Goal: Task Accomplishment & Management: Use online tool/utility

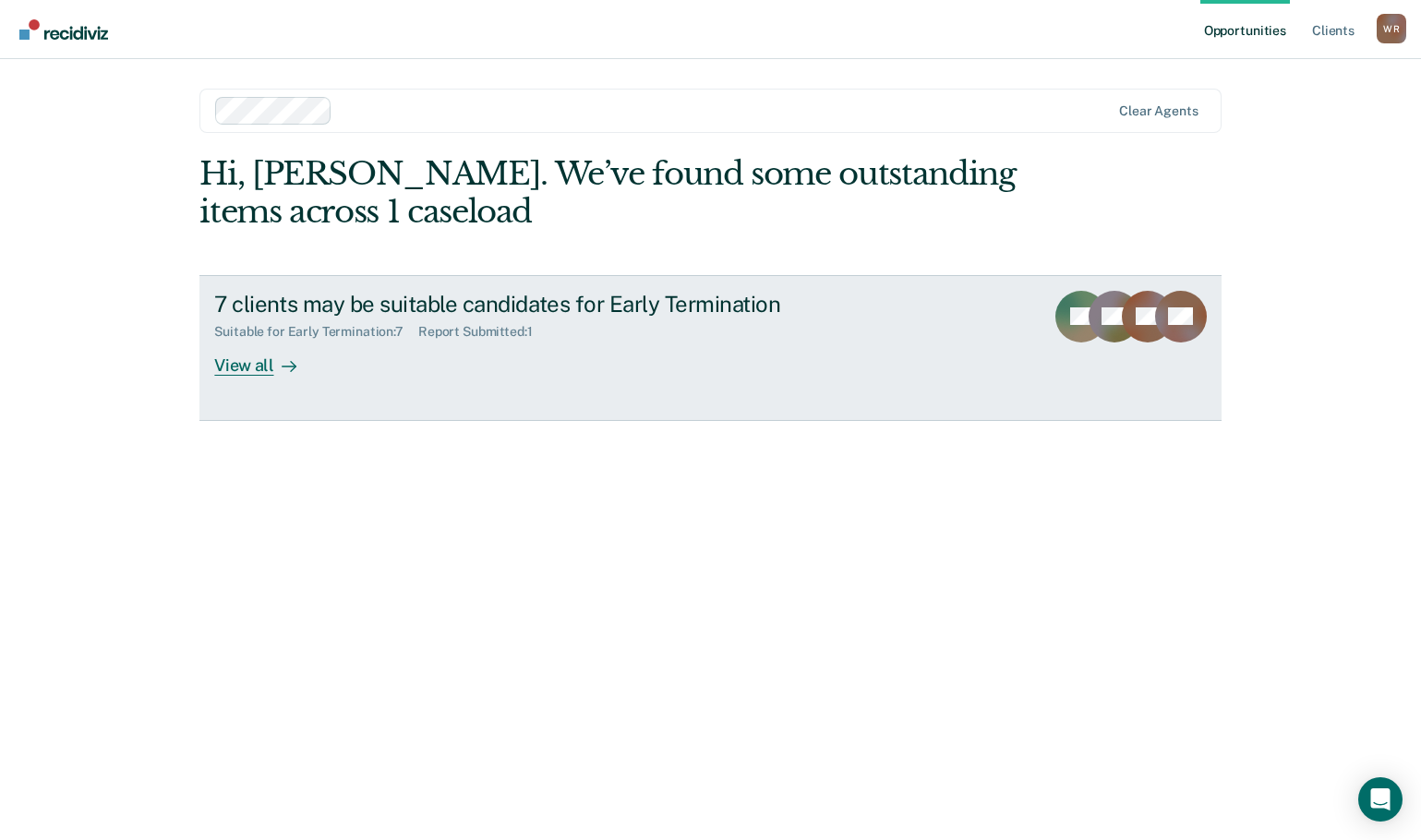
click at [238, 366] on div "View all" at bounding box center [265, 357] width 103 height 36
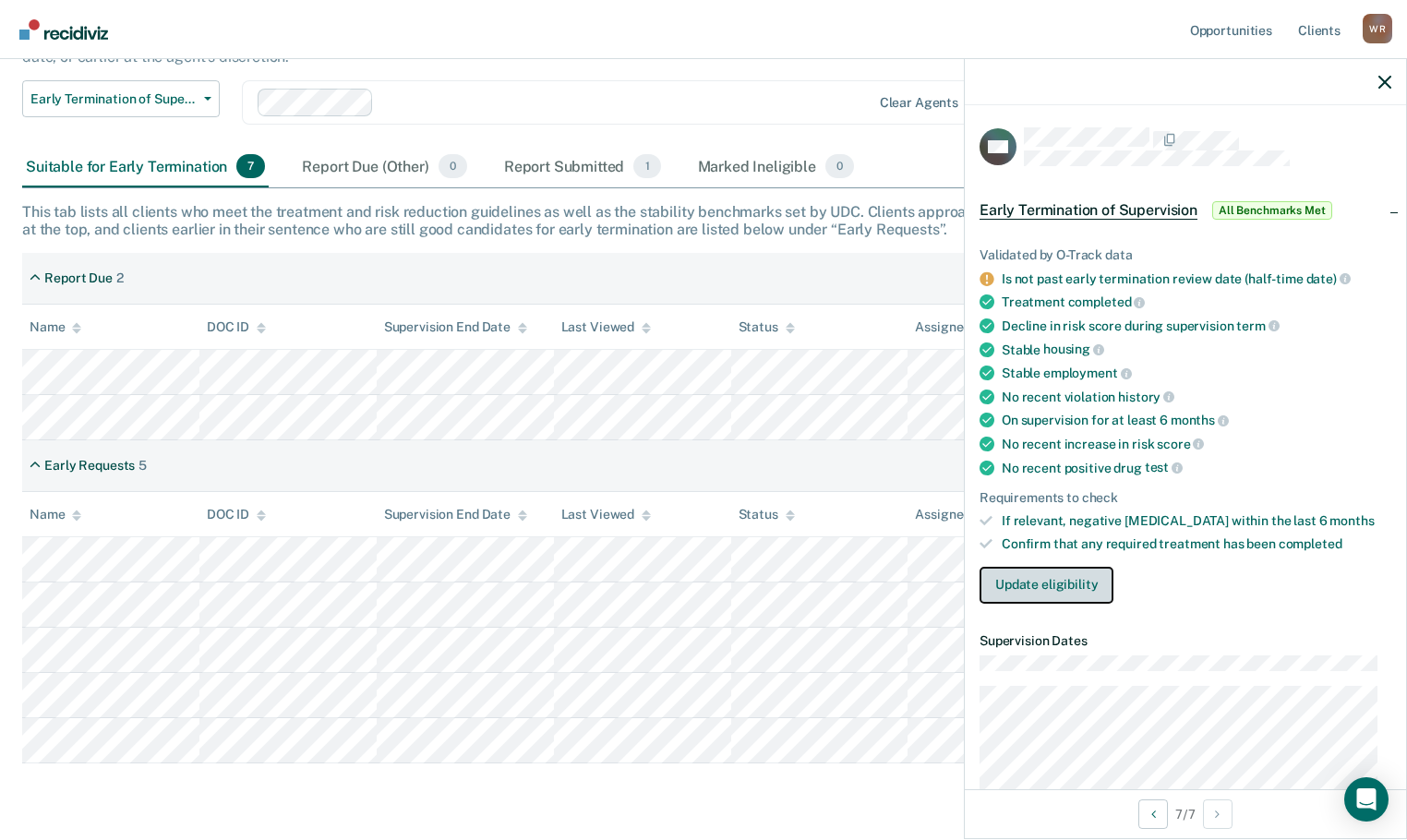
click at [1029, 579] on button "Update eligibility" at bounding box center [1047, 584] width 134 height 37
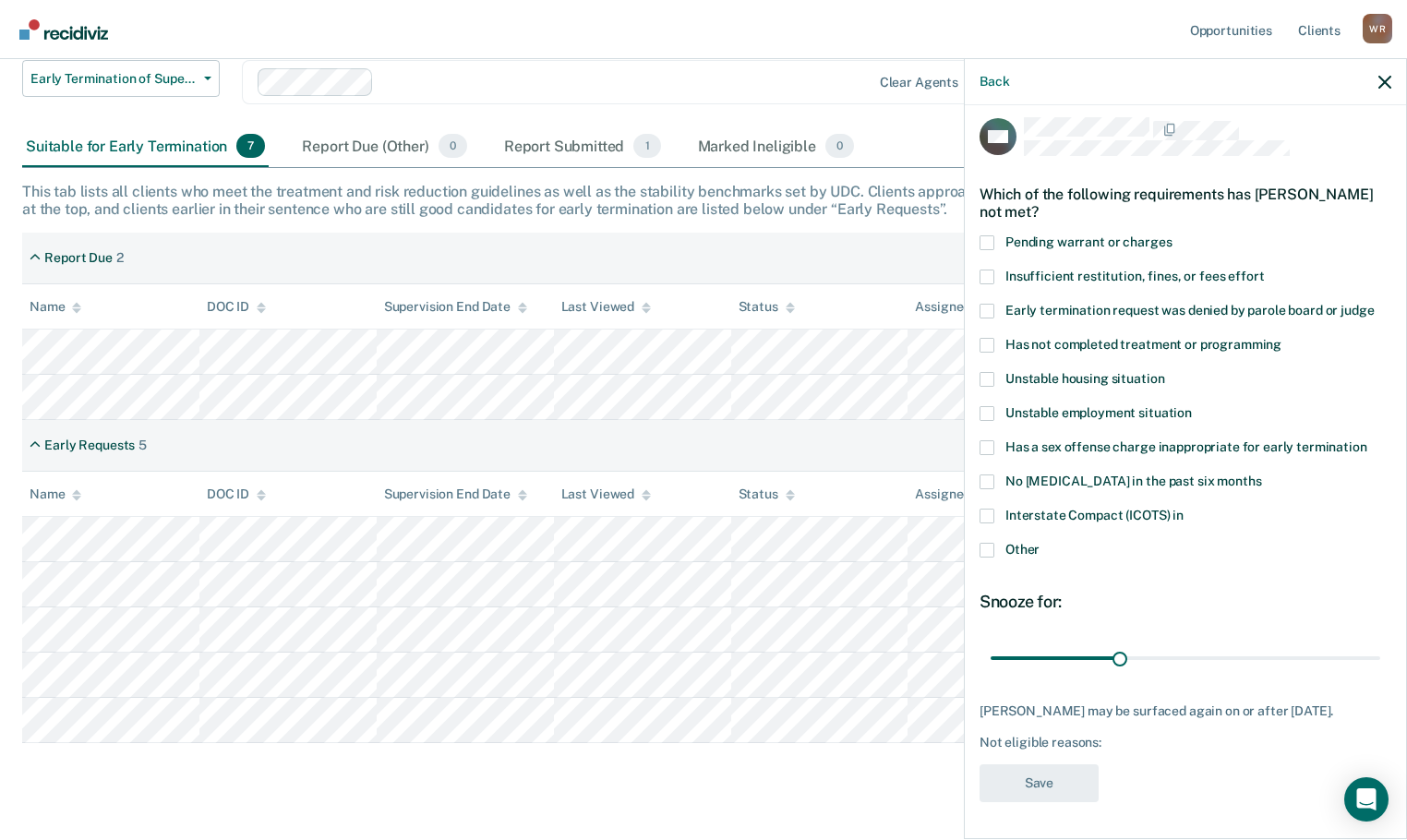
scroll to position [223, 0]
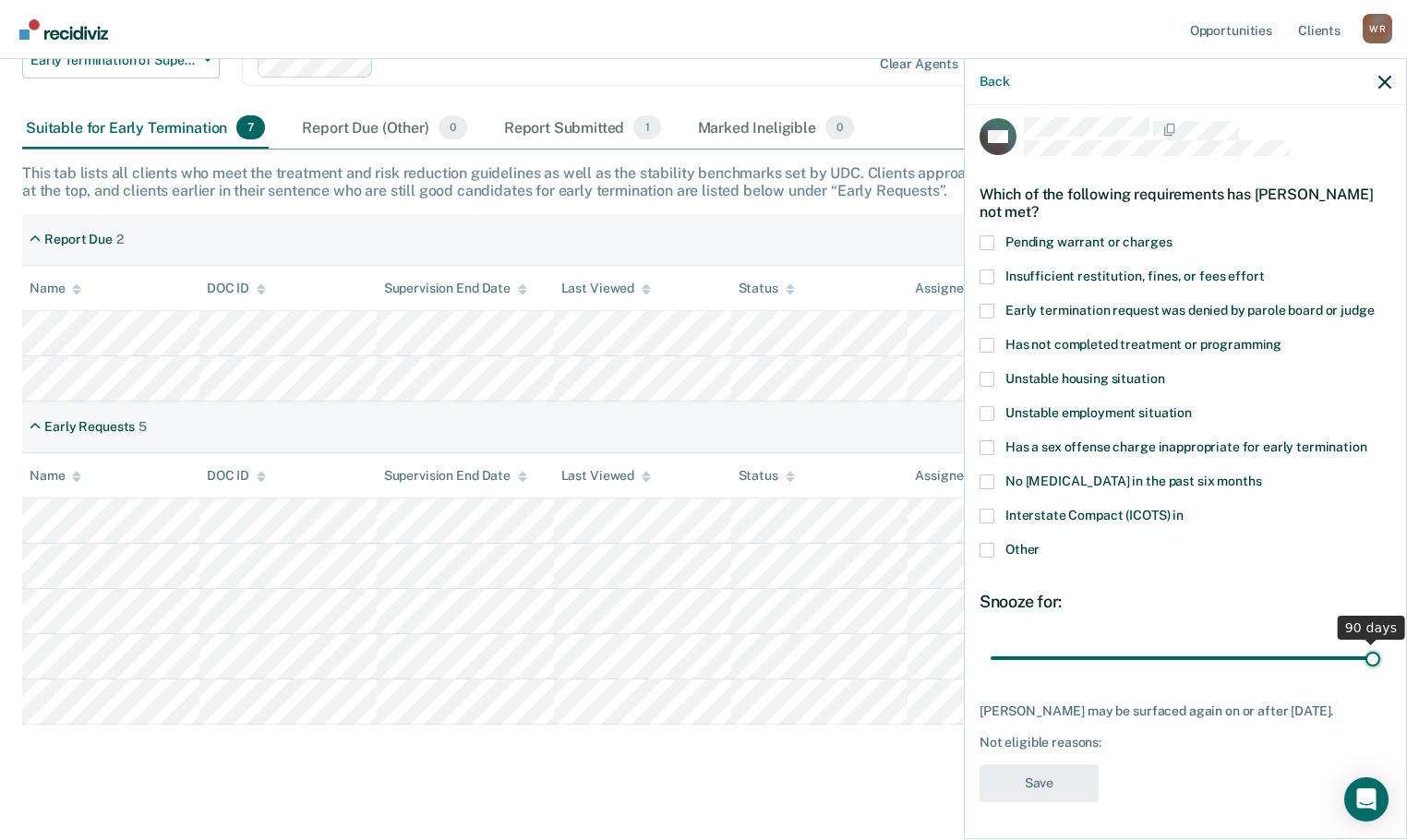
drag, startPoint x: 1115, startPoint y: 647, endPoint x: 1366, endPoint y: 647, distance: 251.0
click at [1366, 647] on input "range" at bounding box center [1185, 657] width 389 height 32
type input "89"
click at [1354, 641] on input "range" at bounding box center [1185, 657] width 389 height 32
click at [1243, 757] on div "AM Which of the following requirements has [PERSON_NAME] not met? Pending warra…" at bounding box center [1186, 465] width 412 height 696
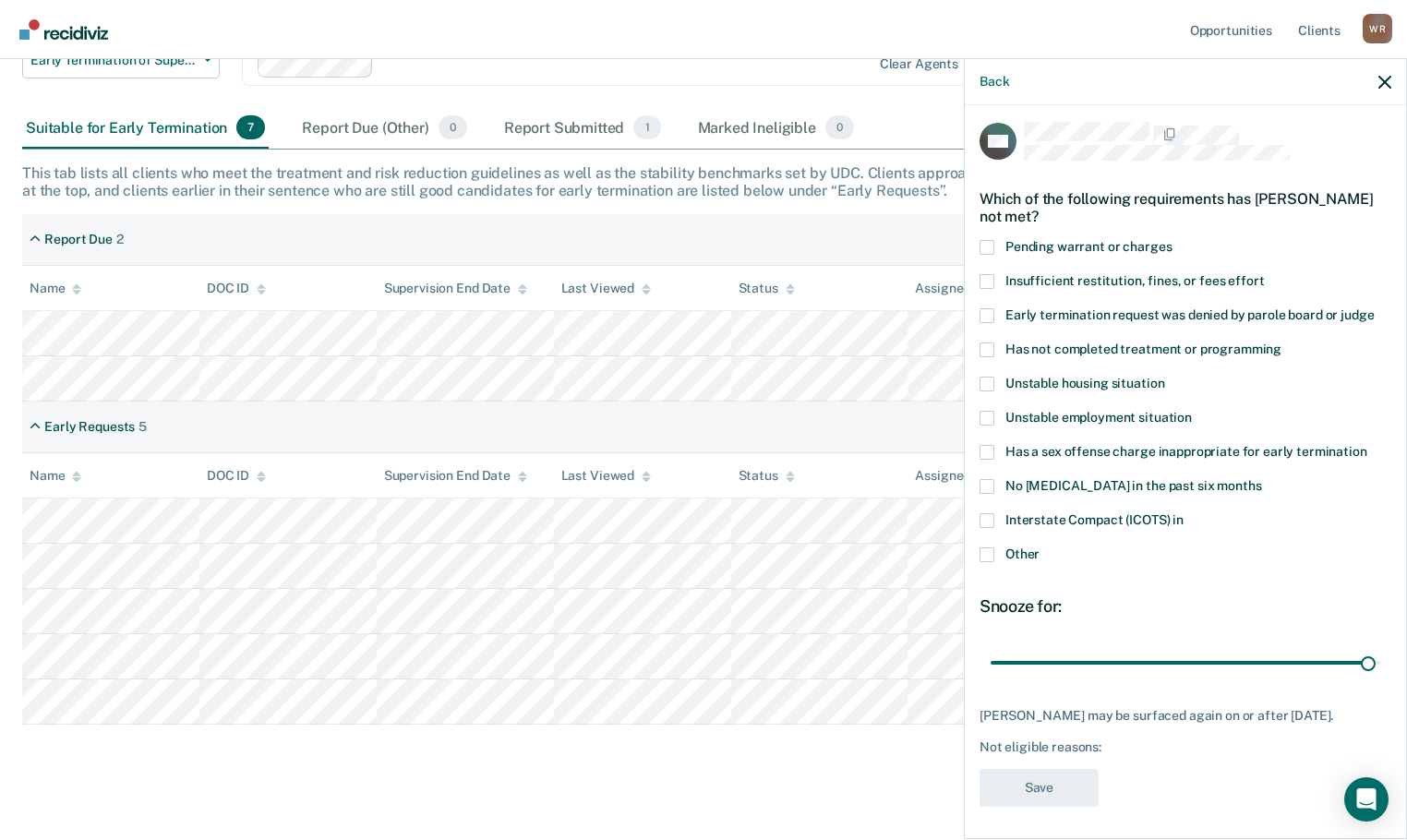
scroll to position [0, 0]
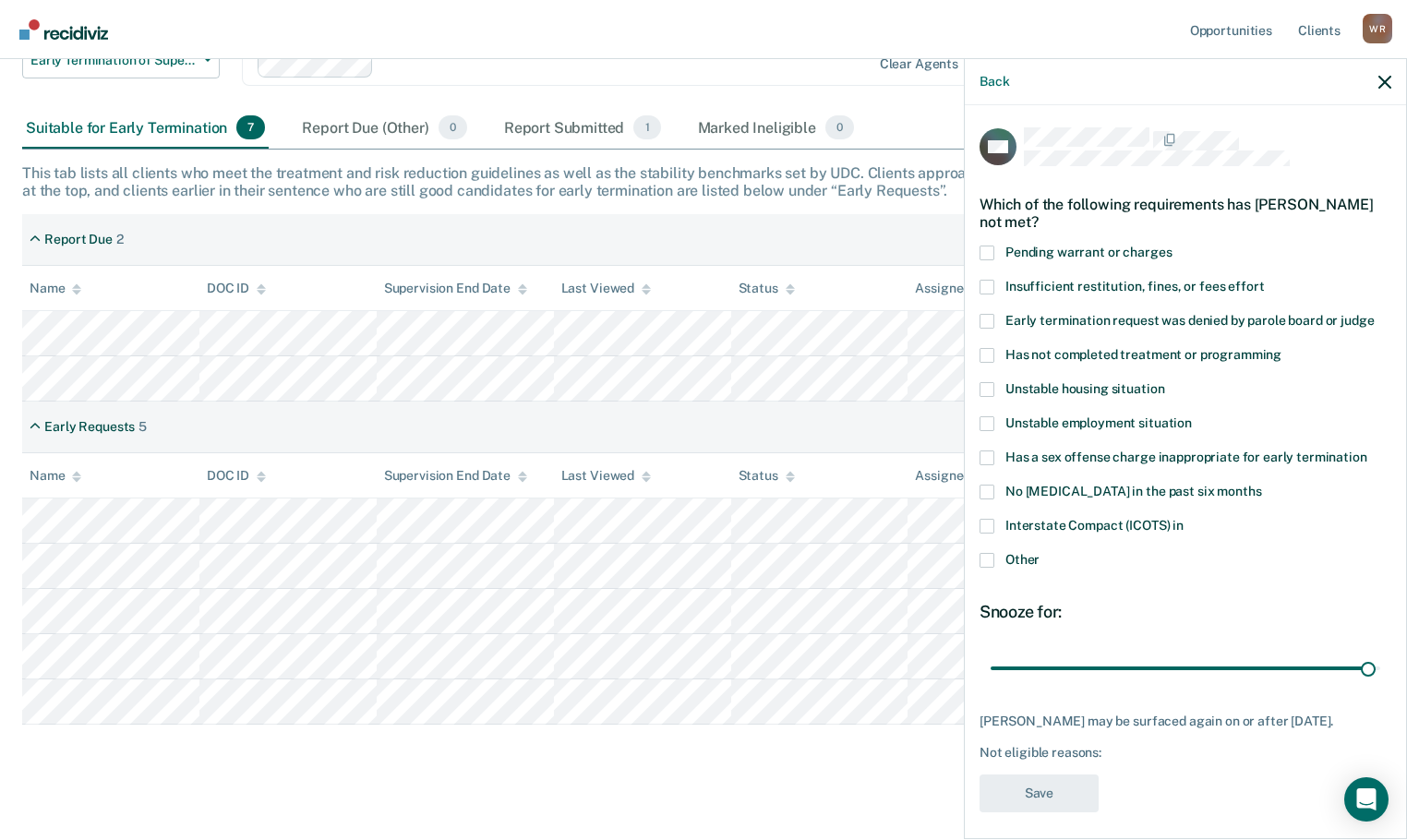
click at [986, 558] on span at bounding box center [988, 561] width 15 height 15
click at [1040, 553] on input "Other" at bounding box center [1040, 553] width 0 height 0
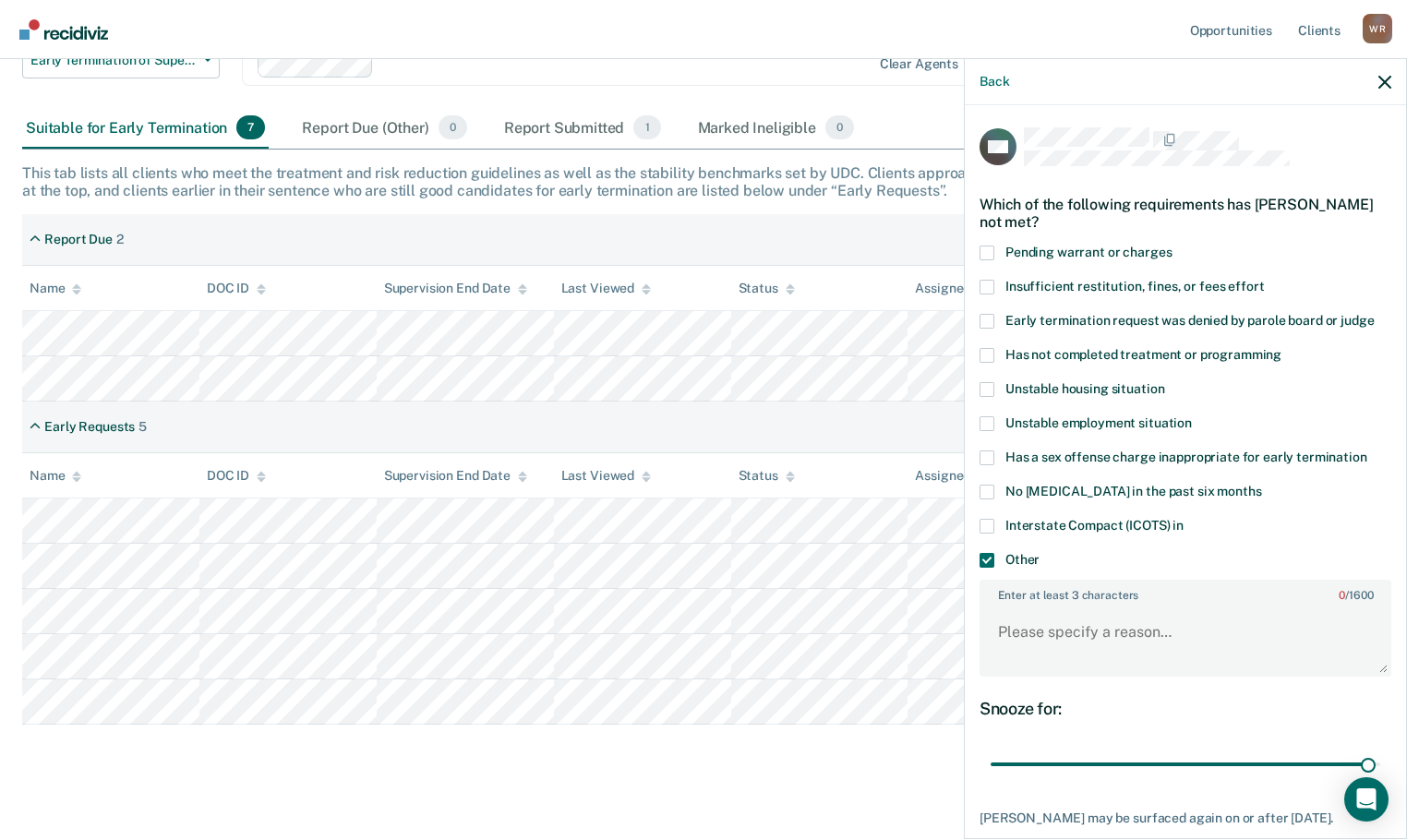
scroll to position [121, 0]
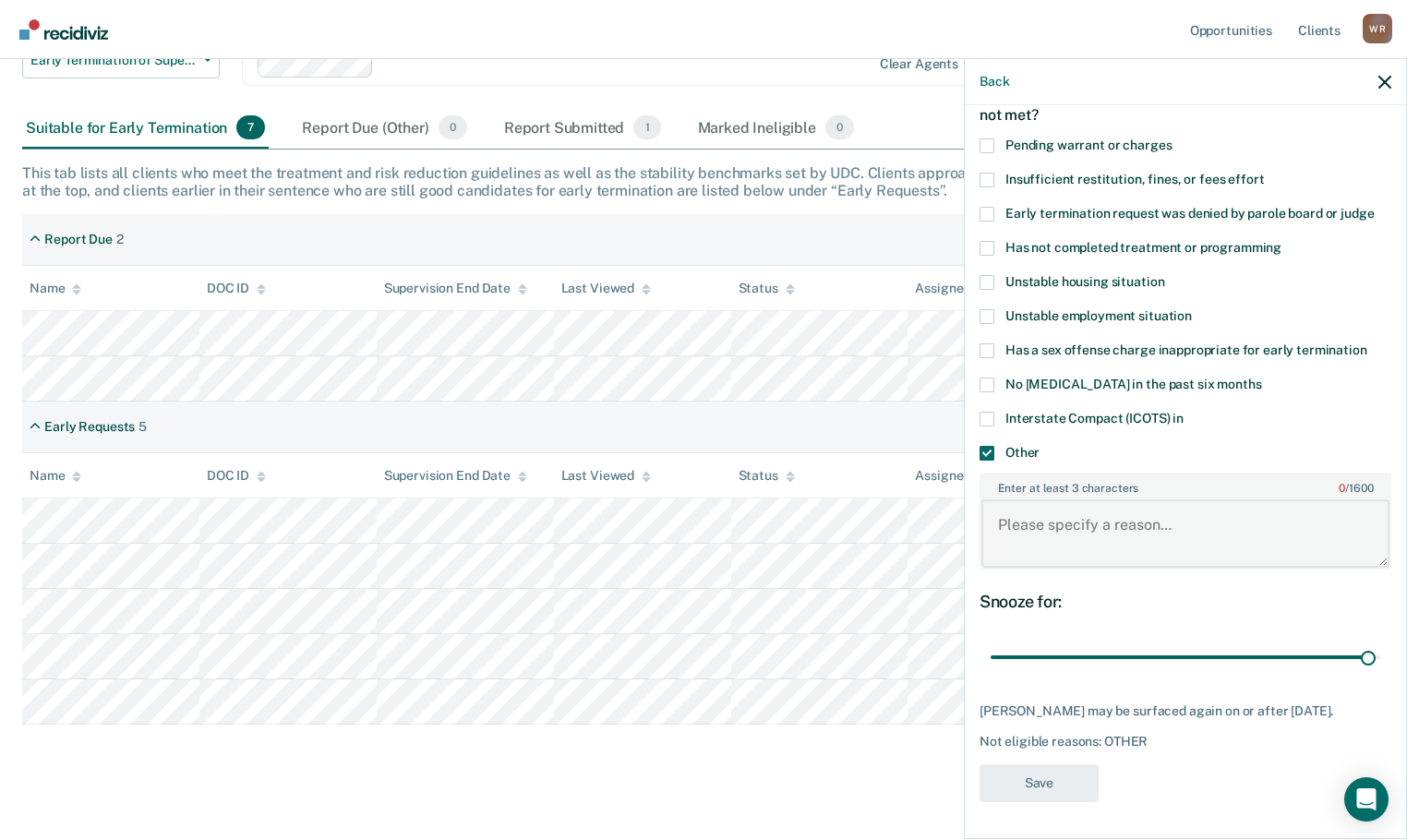
click at [1025, 511] on textarea "Enter at least 3 characters 0 / 1600" at bounding box center [1186, 533] width 408 height 68
type textarea "not eligible till [DATE]"
click at [1030, 783] on button "Save" at bounding box center [1039, 783] width 119 height 38
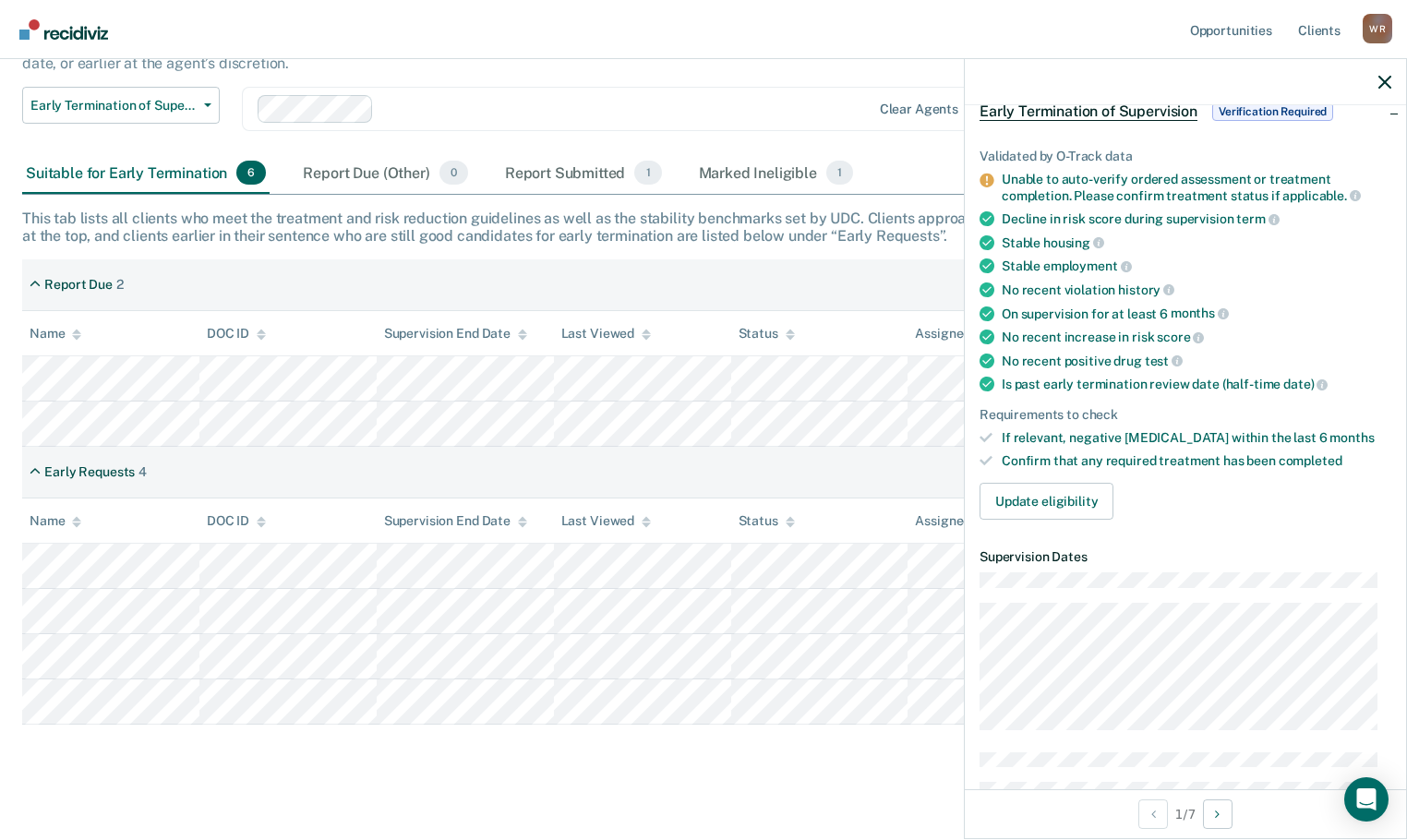
scroll to position [92, 0]
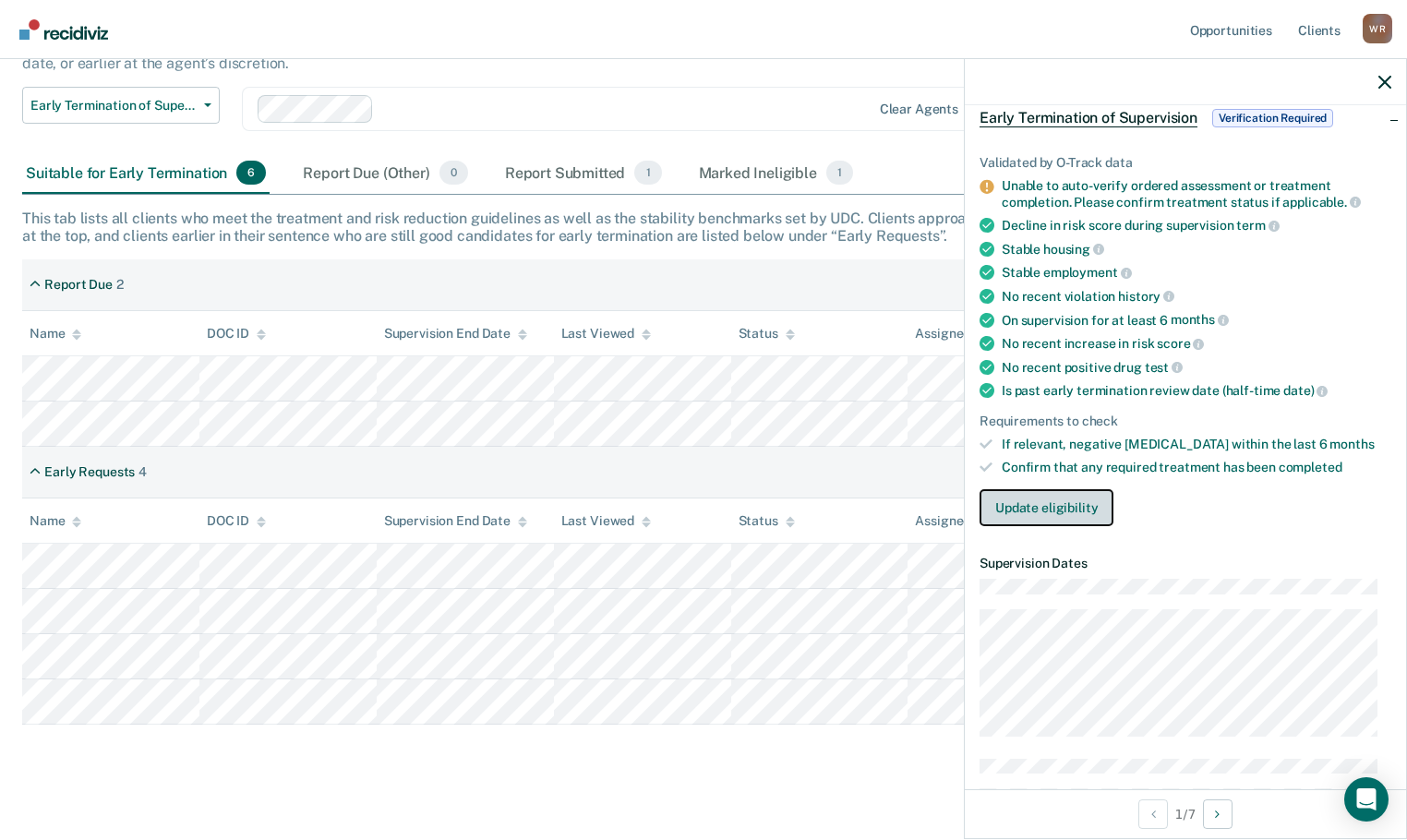
click at [1032, 503] on button "Update eligibility" at bounding box center [1047, 507] width 134 height 37
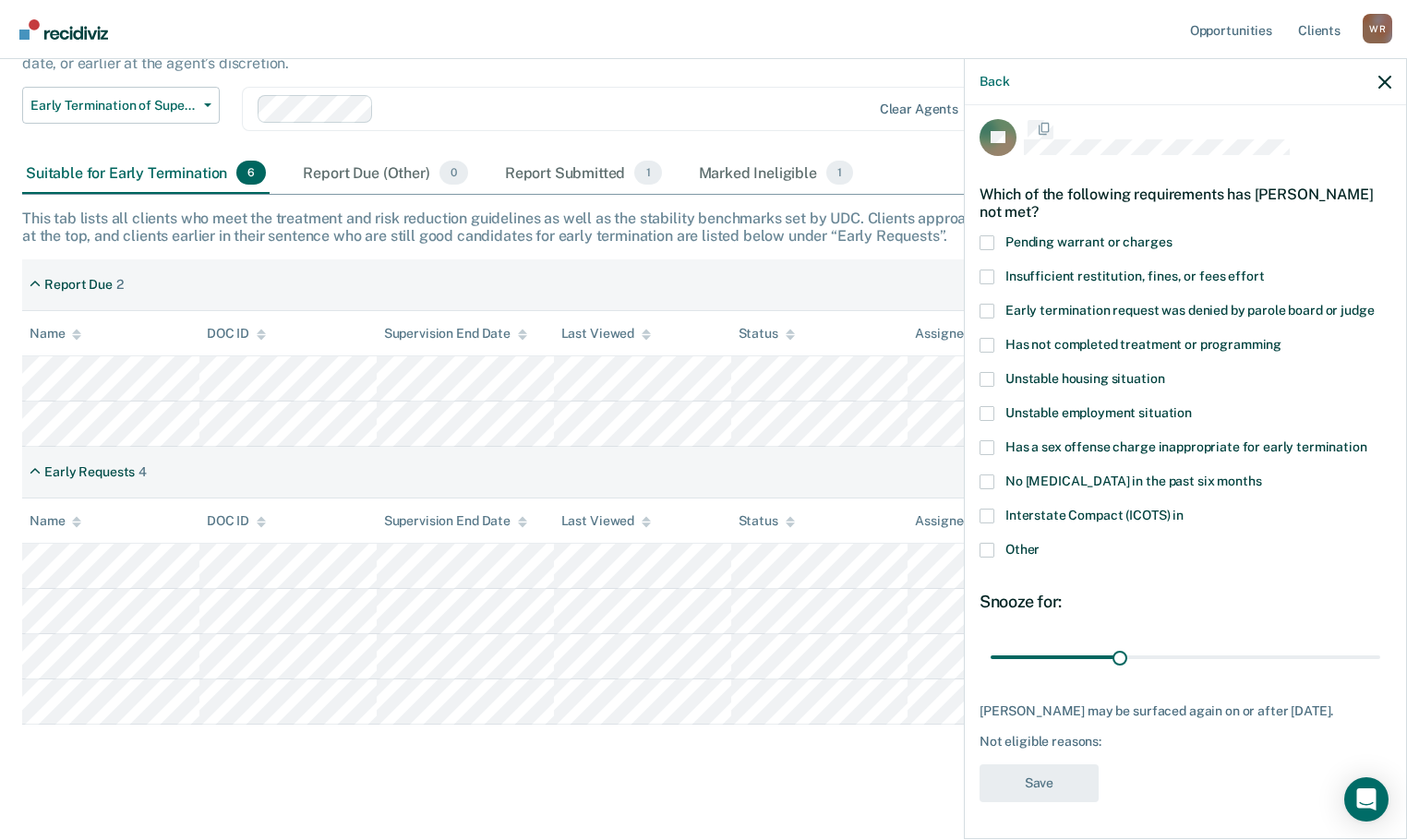
scroll to position [24, 0]
click at [988, 543] on span at bounding box center [988, 550] width 15 height 15
click at [1040, 543] on input "Other" at bounding box center [1040, 543] width 0 height 0
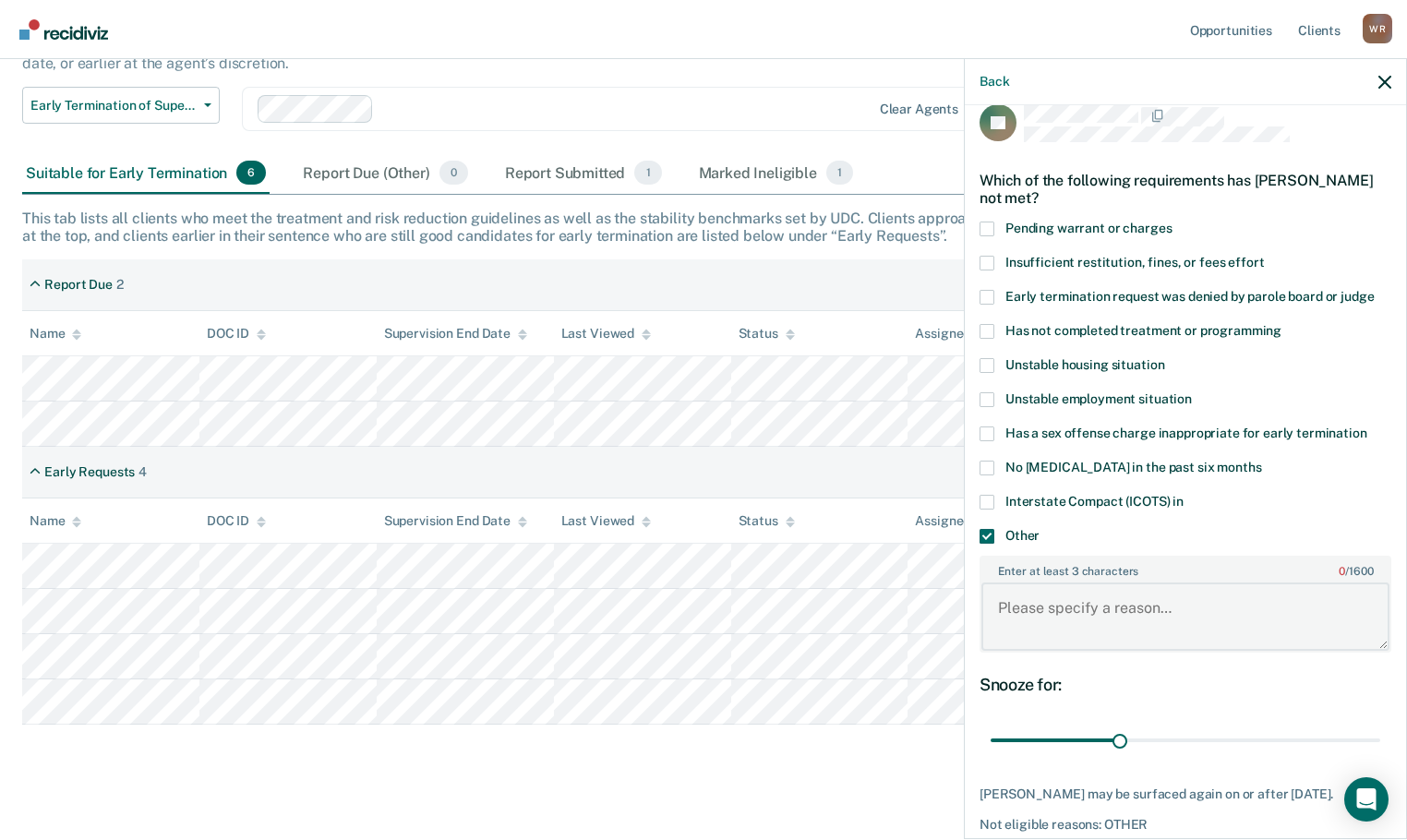
click at [1081, 608] on textarea "Enter at least 3 characters 0 / 1600" at bounding box center [1186, 616] width 408 height 68
type textarea "TX not complete"
drag, startPoint x: 1116, startPoint y: 740, endPoint x: 1369, endPoint y: 742, distance: 253.0
type input "90"
click at [1369, 742] on input "range" at bounding box center [1185, 741] width 389 height 32
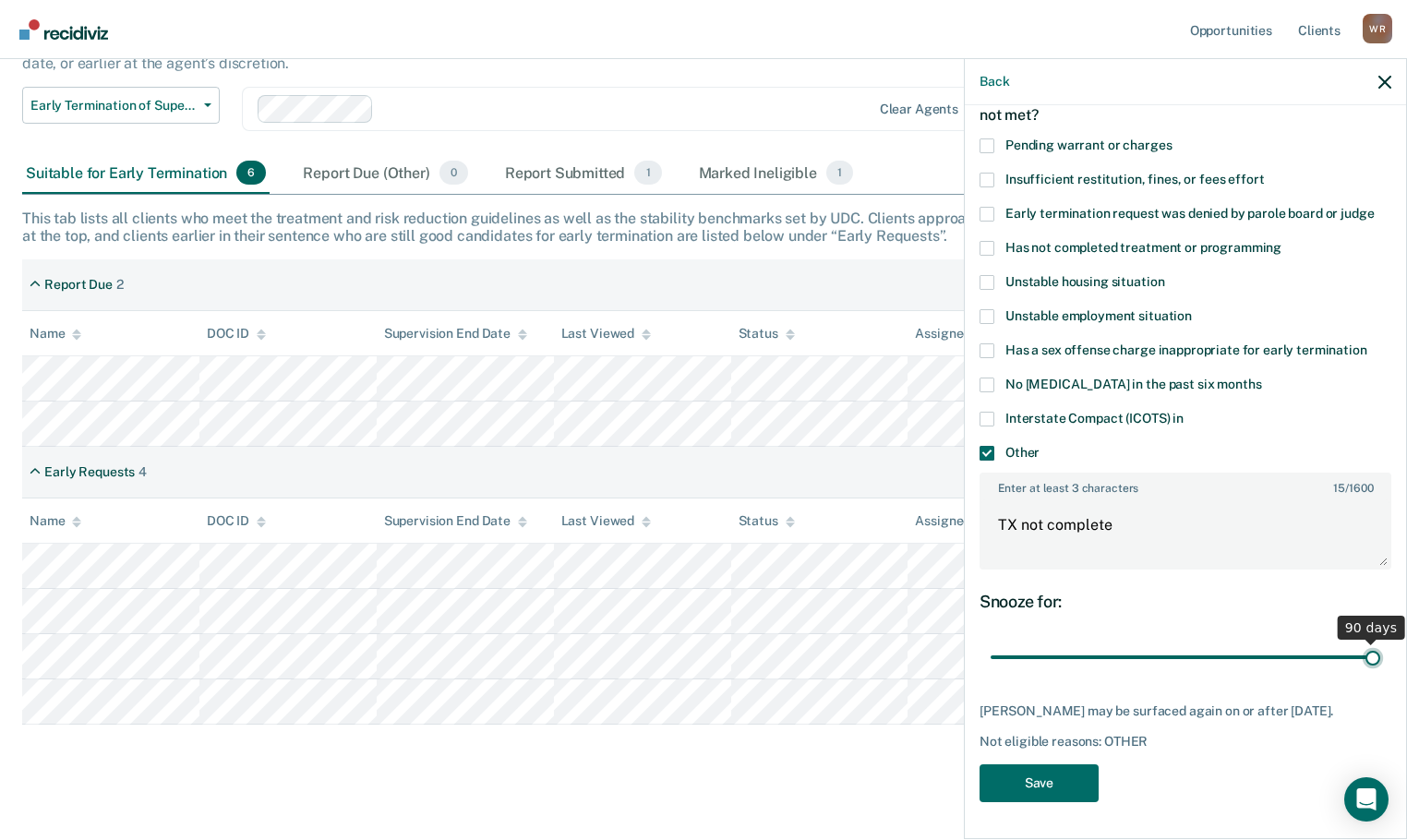
scroll to position [121, 0]
click at [1035, 783] on button "Save" at bounding box center [1039, 783] width 119 height 38
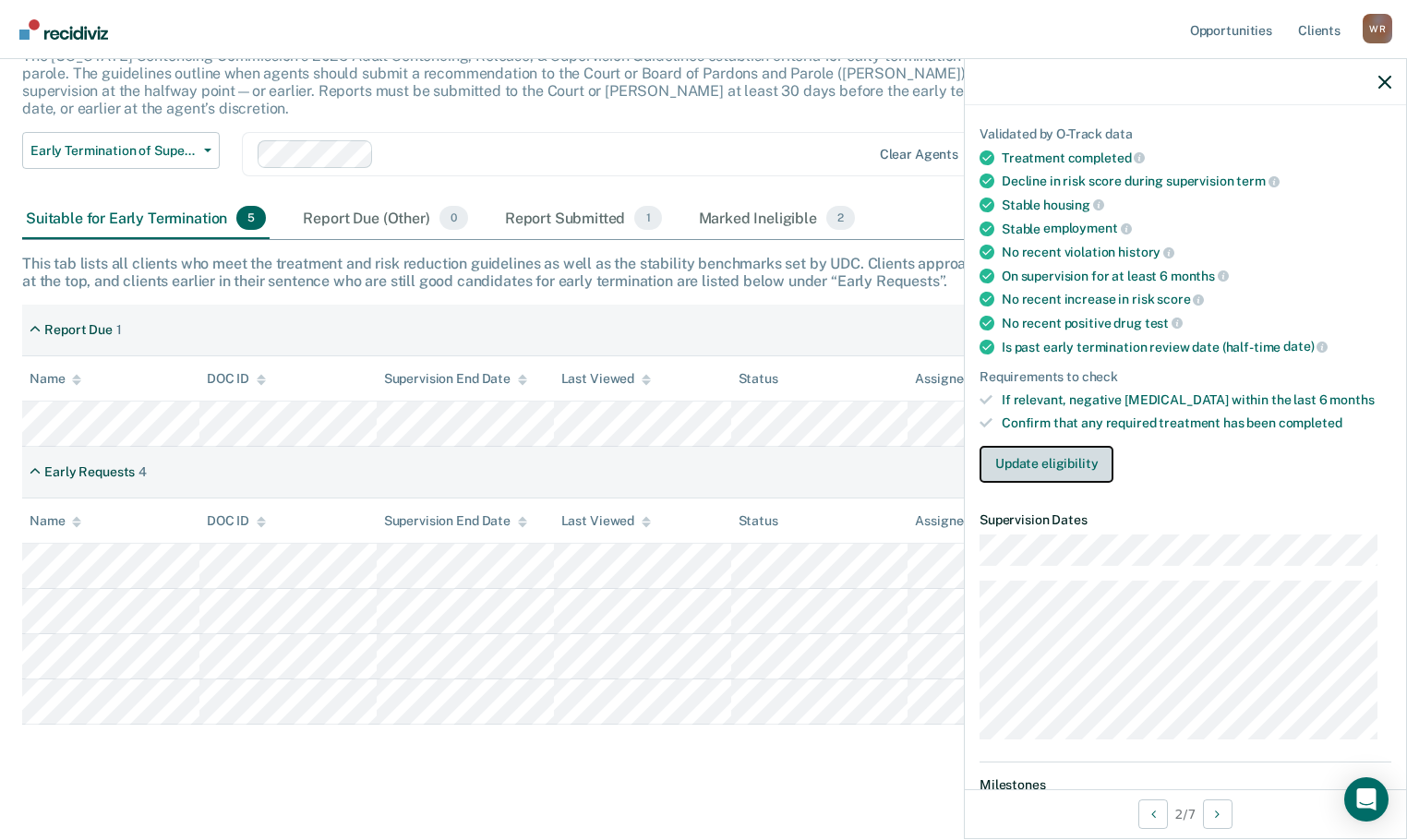
click at [1059, 461] on button "Update eligibility" at bounding box center [1047, 464] width 134 height 37
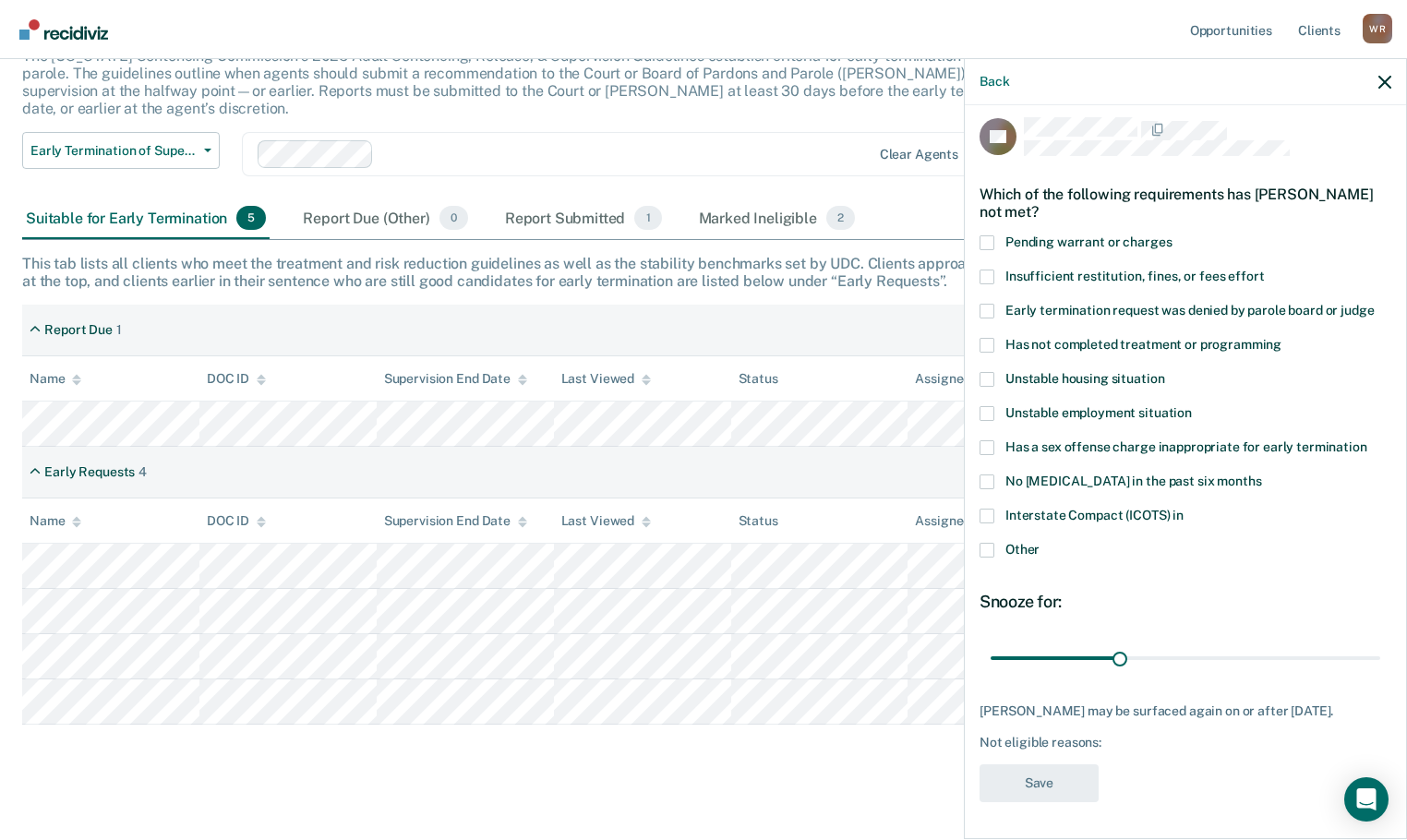
scroll to position [0, 0]
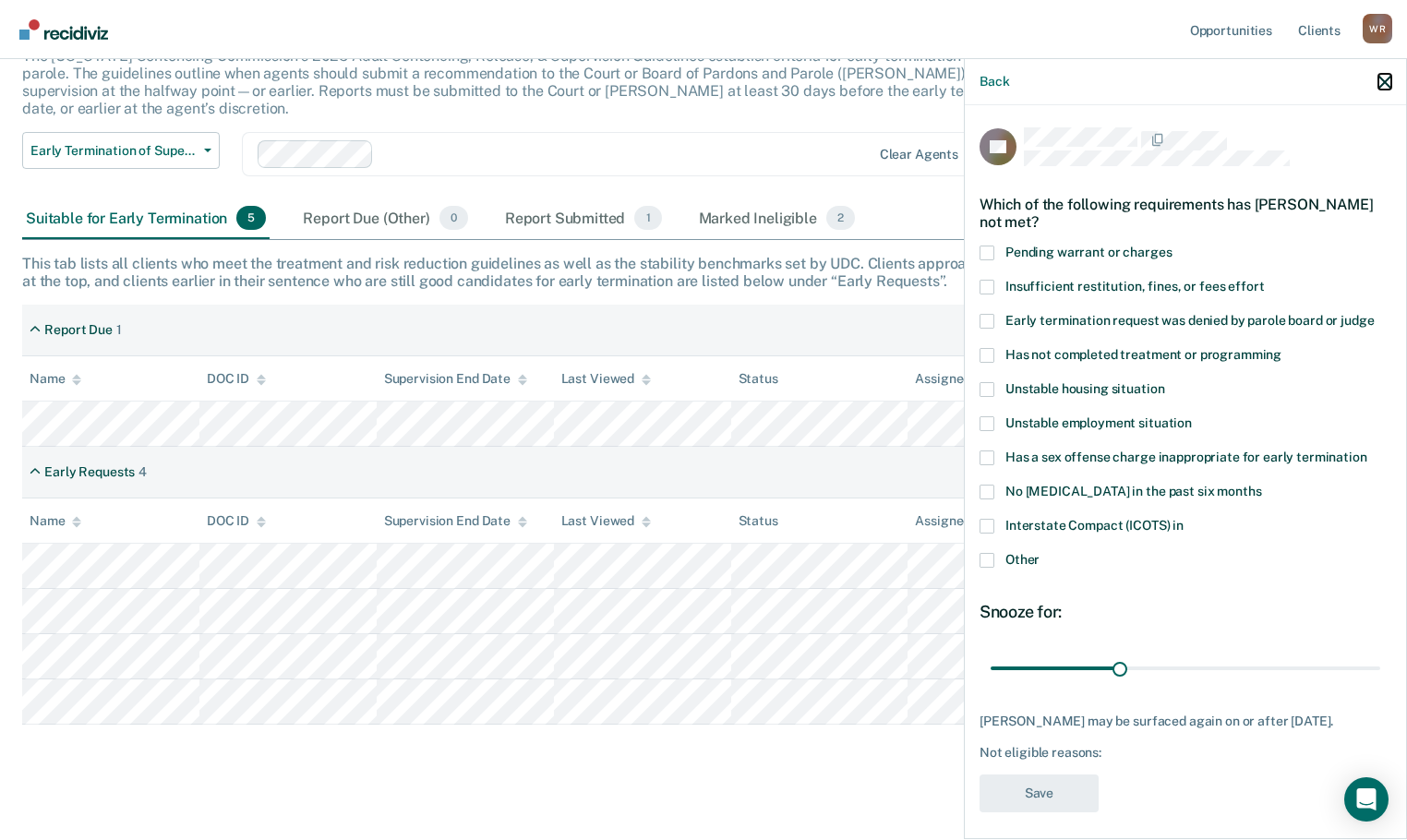
click at [1385, 81] on icon "button" at bounding box center [1385, 82] width 13 height 13
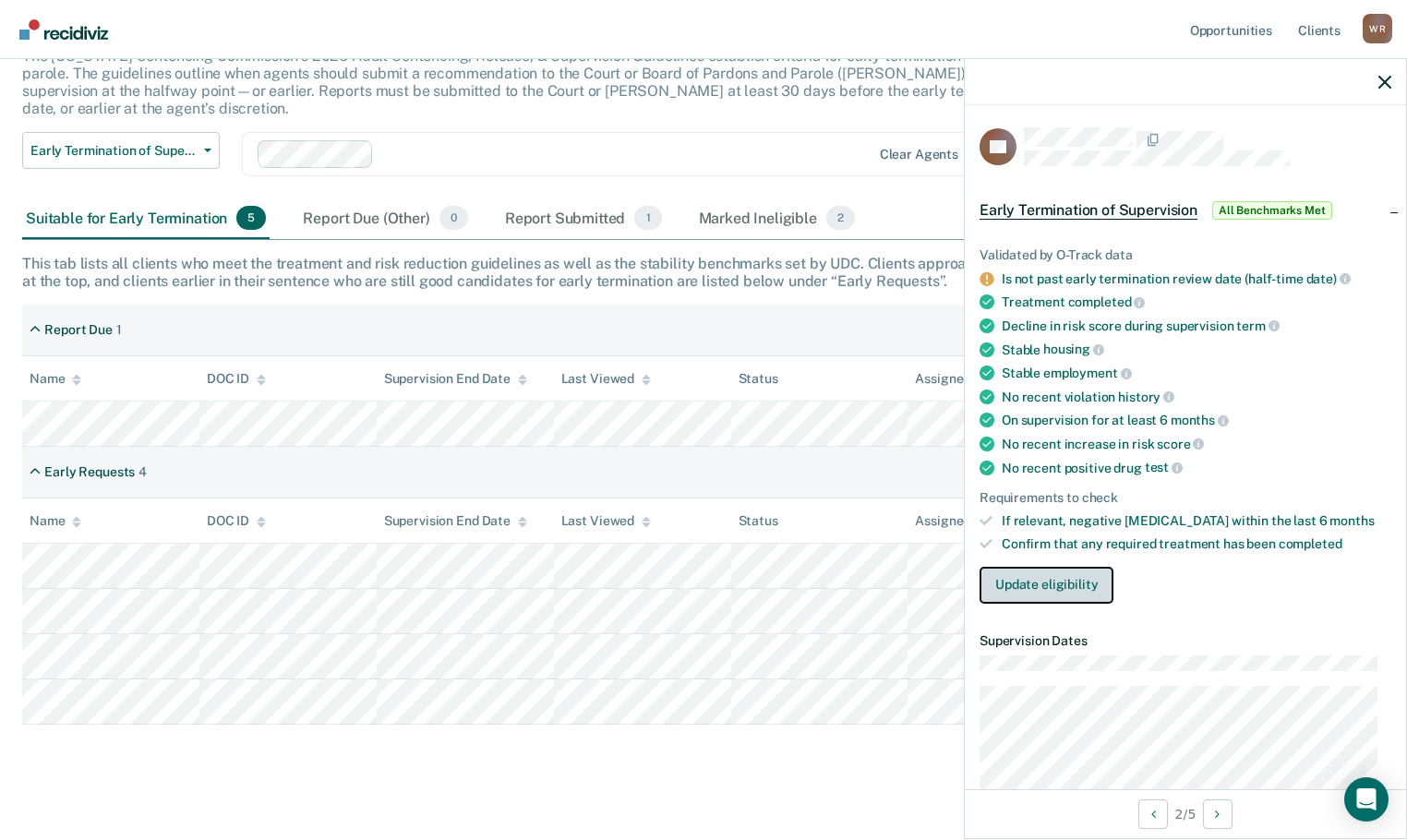
click at [1038, 575] on button "Update eligibility" at bounding box center [1047, 584] width 134 height 37
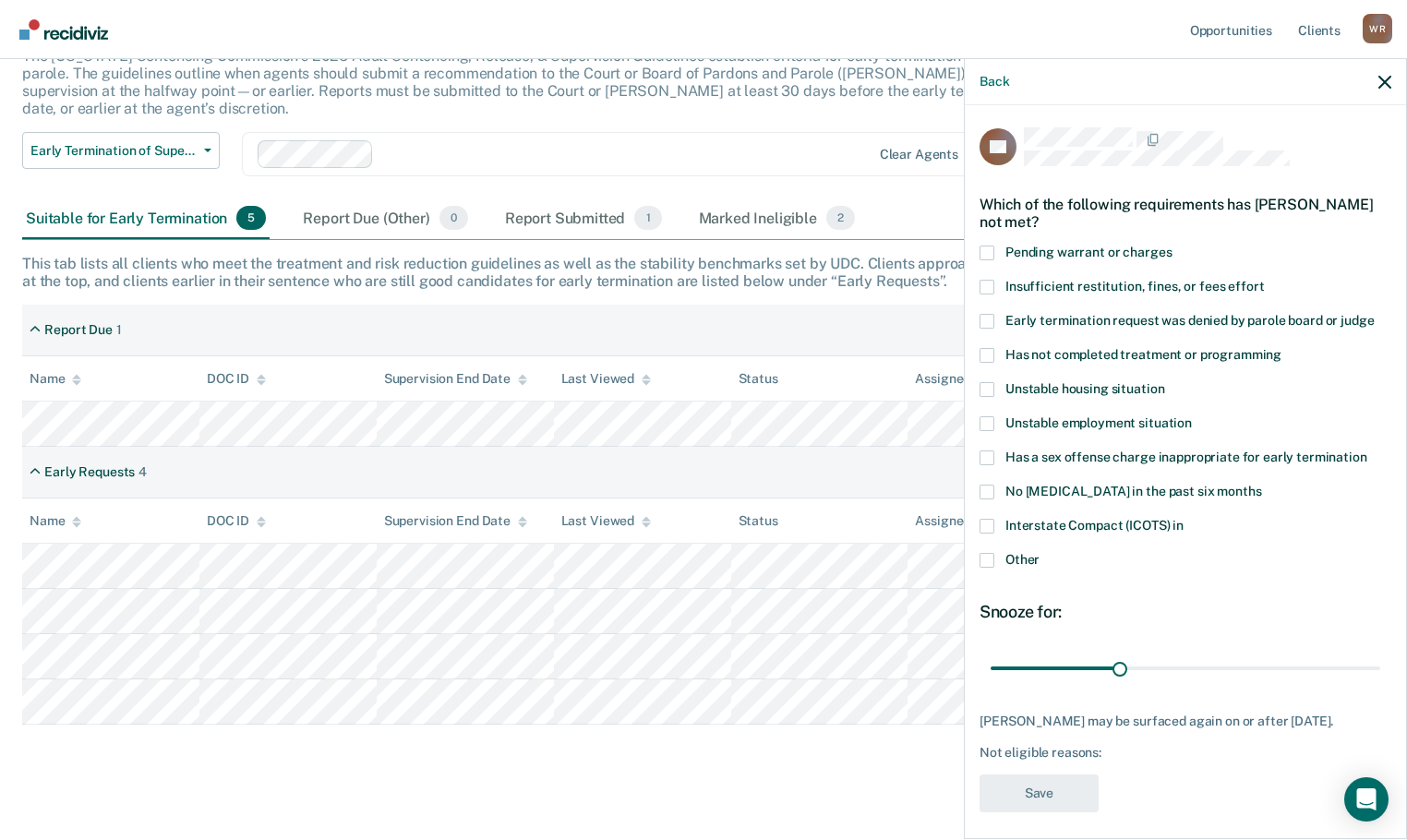
click at [985, 553] on span at bounding box center [988, 561] width 15 height 15
click at [1040, 553] on input "Other" at bounding box center [1040, 553] width 0 height 0
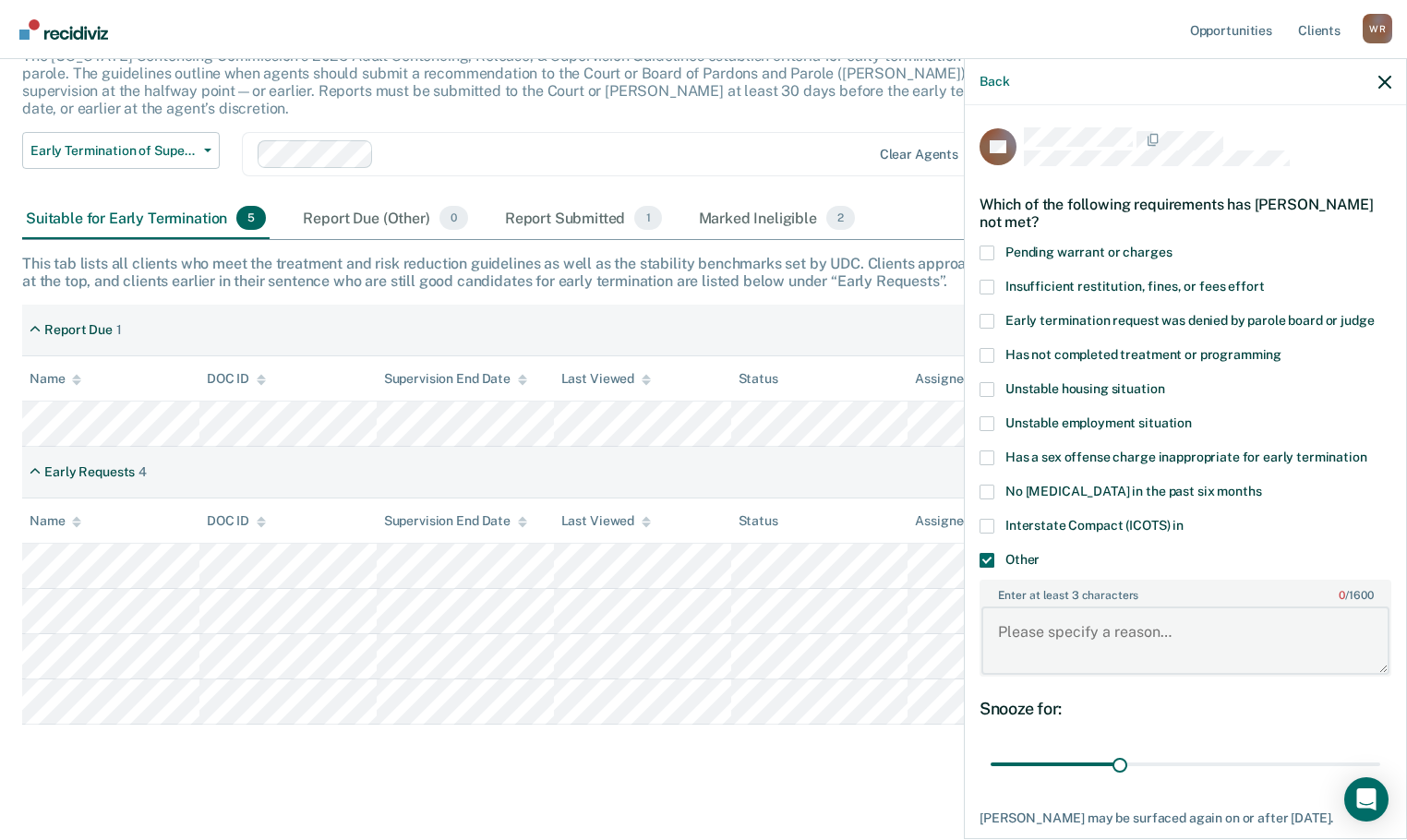
click at [1051, 641] on textarea "Enter at least 3 characters 0 / 1600" at bounding box center [1186, 640] width 408 height 68
click at [1076, 632] on textarea "ECC" at bounding box center [1186, 640] width 408 height 68
type textarea "ECC [DATE]"
drag, startPoint x: 1116, startPoint y: 766, endPoint x: 1369, endPoint y: 758, distance: 253.1
type input "90"
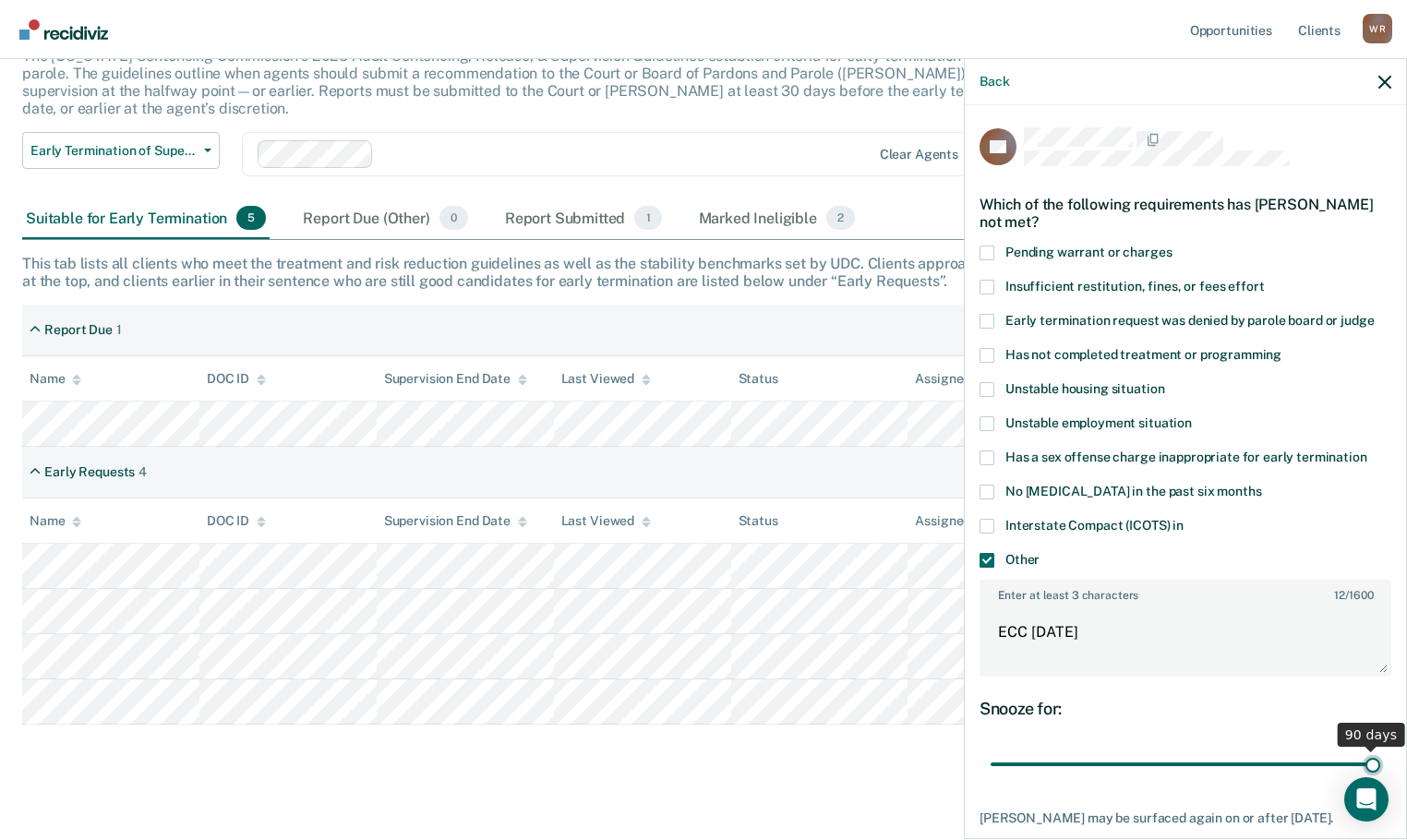
click at [1369, 758] on input "range" at bounding box center [1185, 764] width 389 height 32
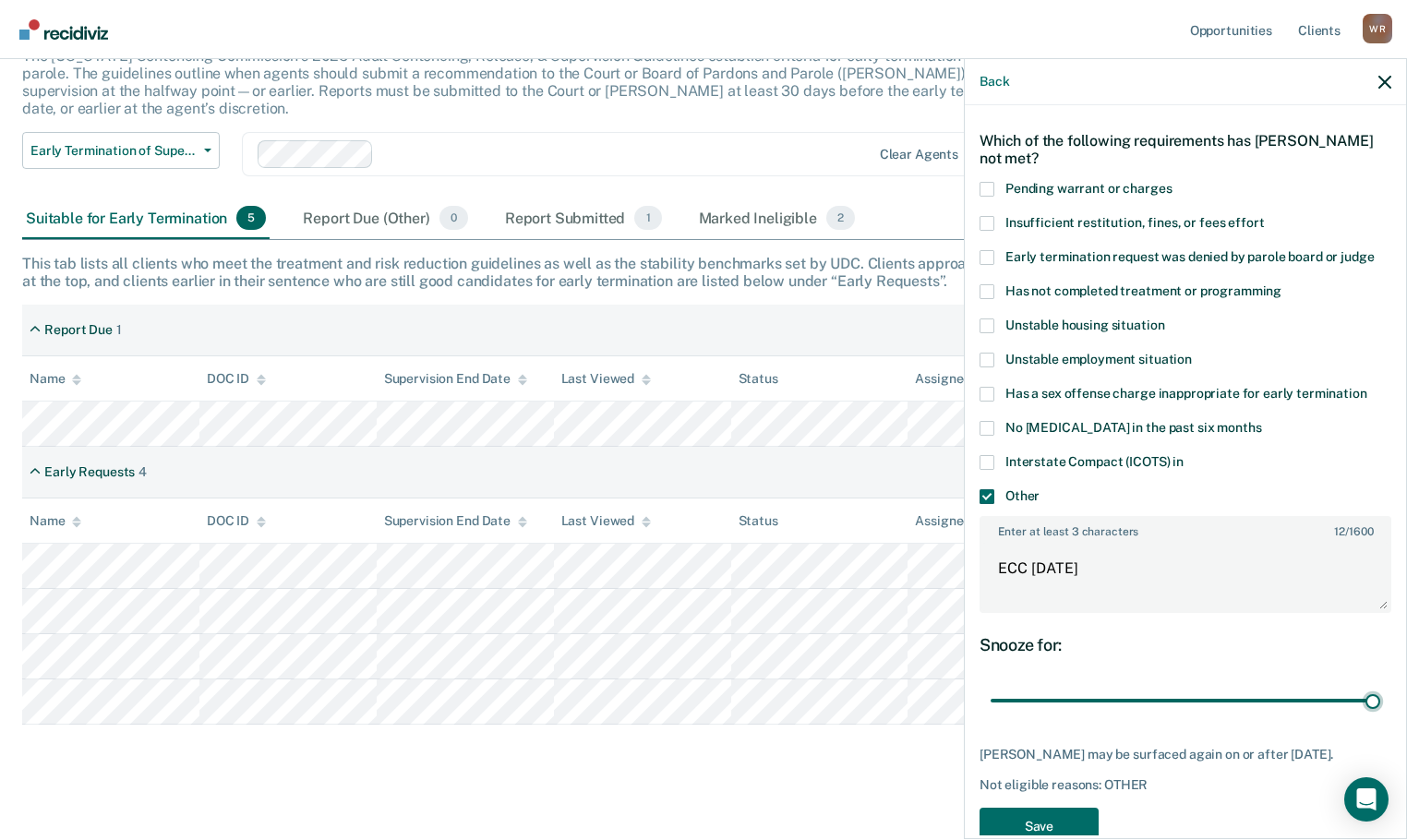
scroll to position [121, 0]
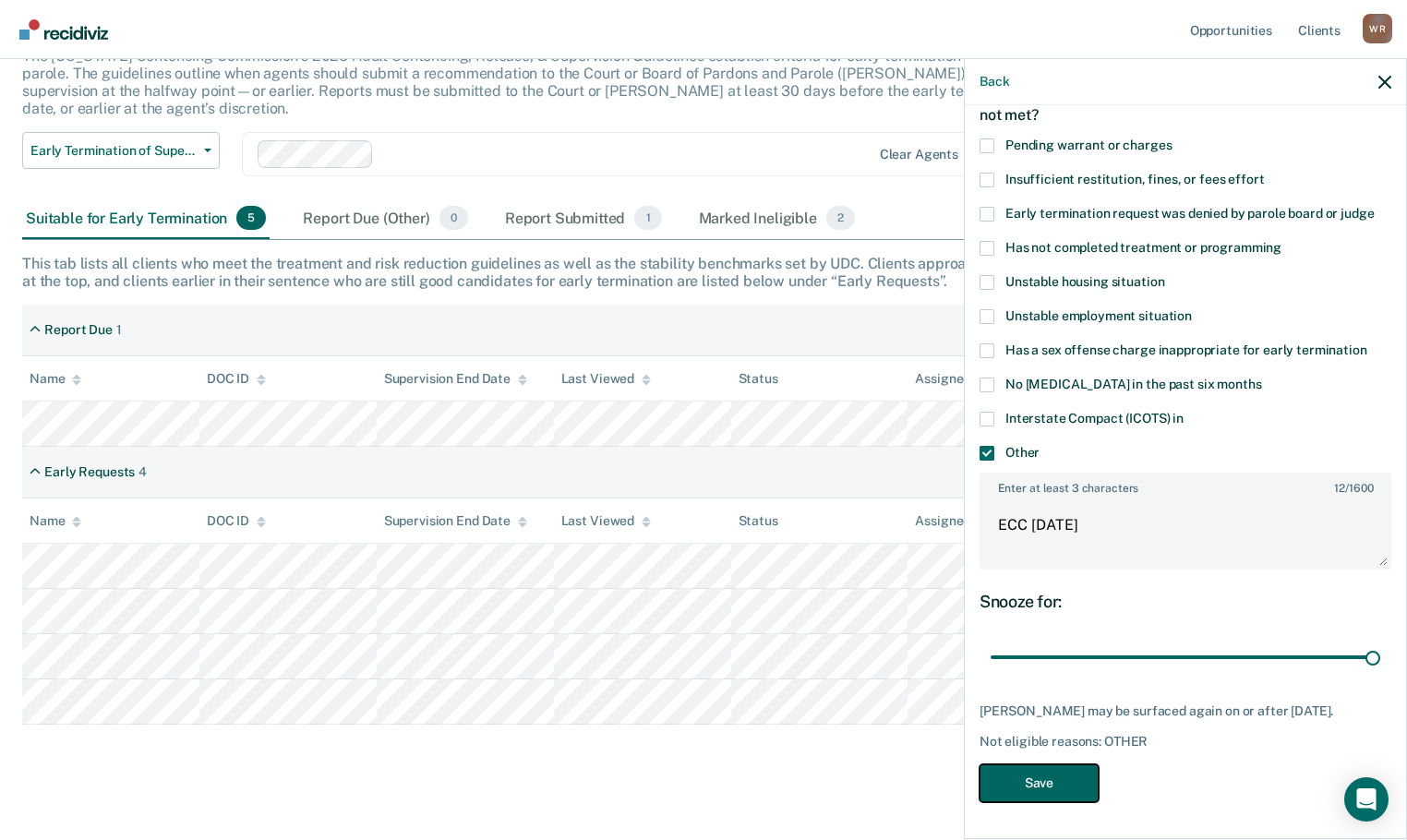
click at [1032, 783] on button "Save" at bounding box center [1039, 783] width 119 height 38
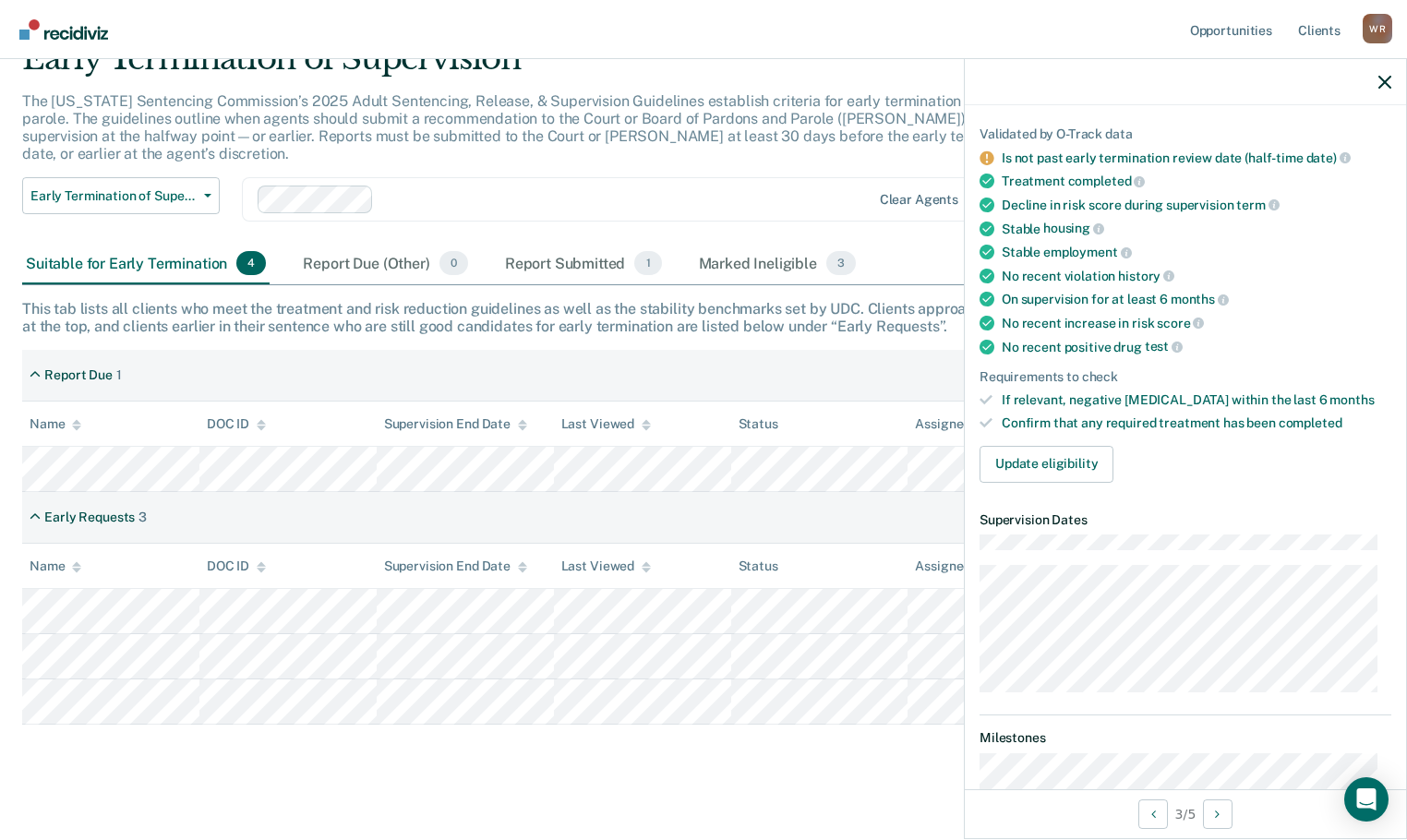
scroll to position [0, 0]
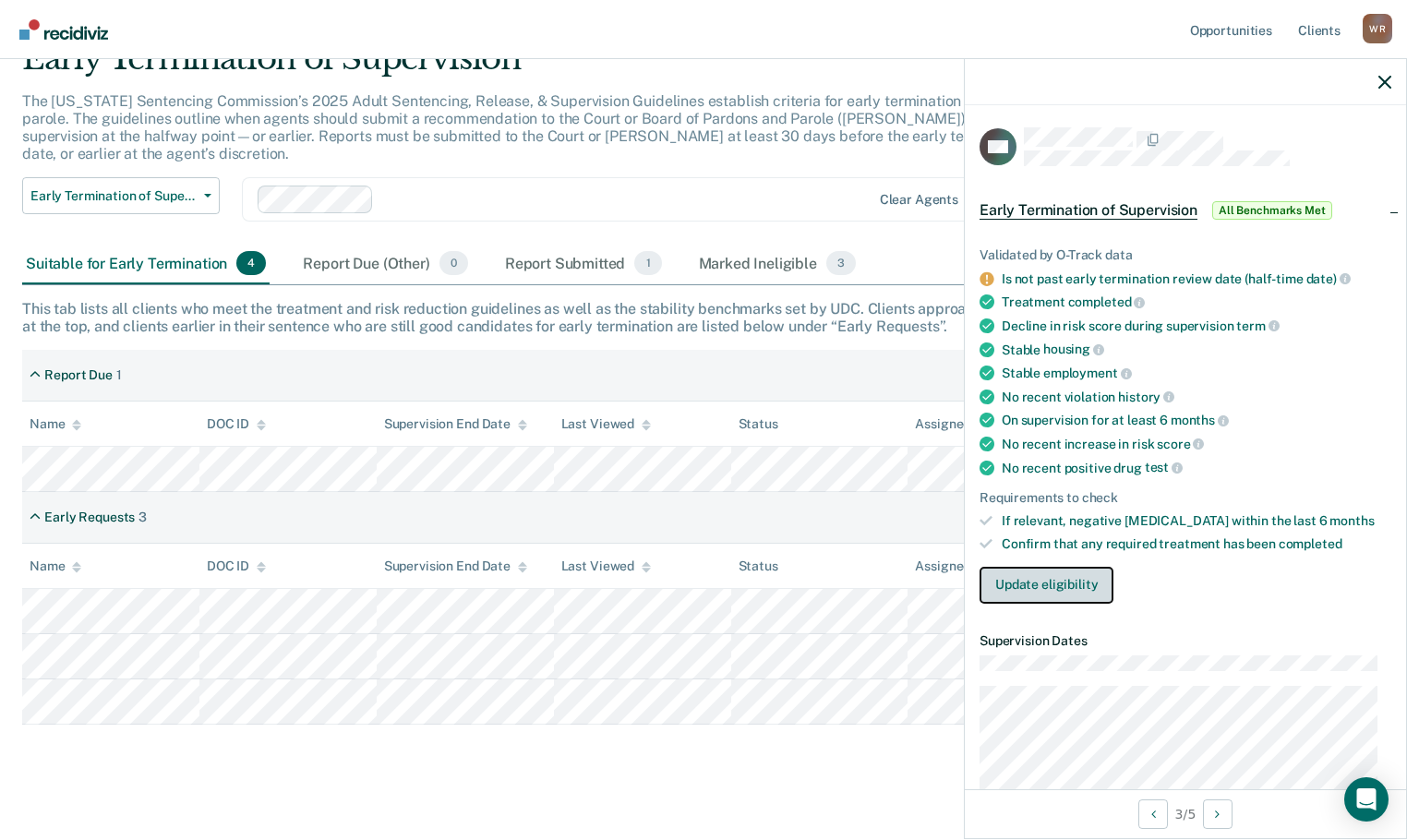
click at [1055, 576] on button "Update eligibility" at bounding box center [1047, 584] width 134 height 37
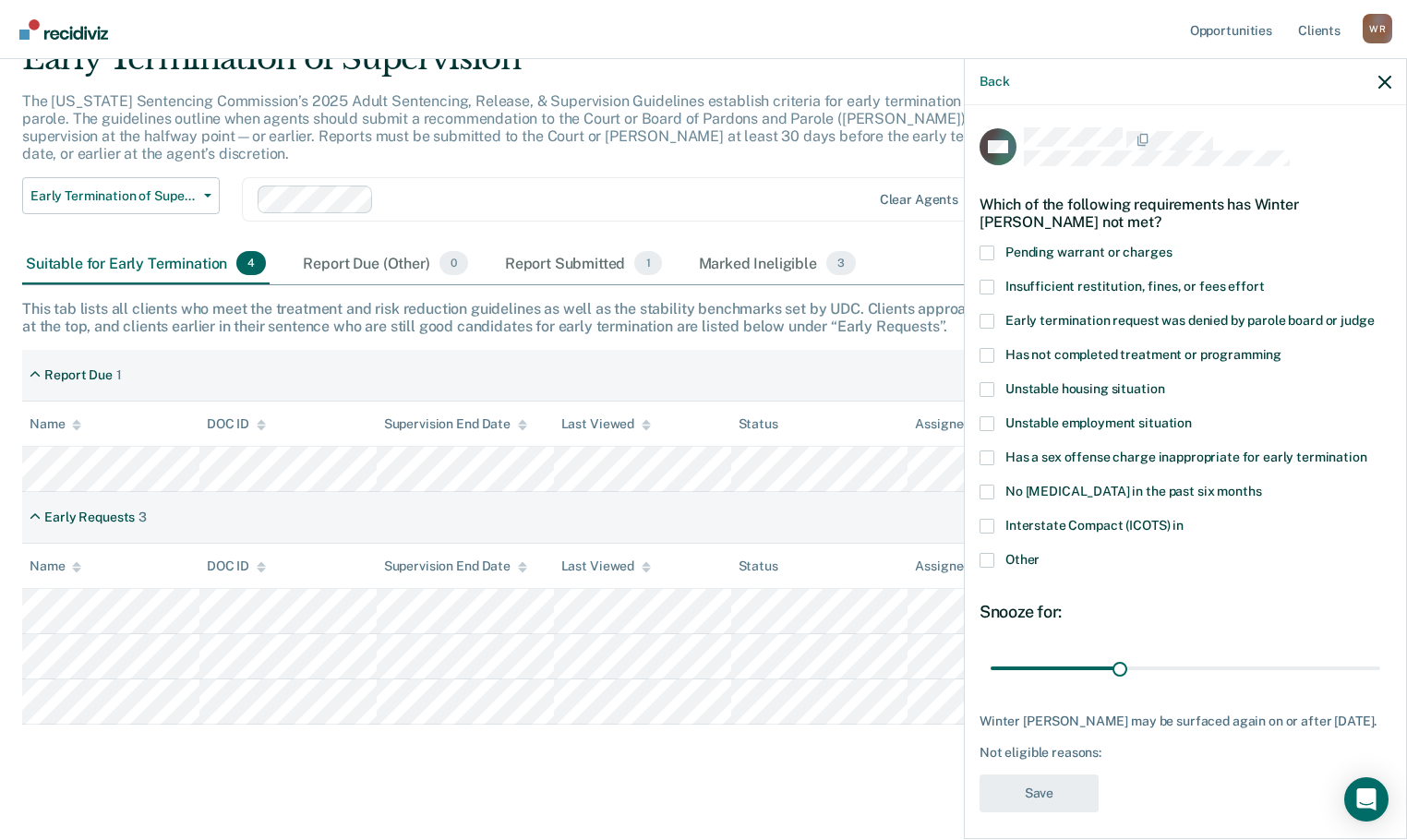
click at [990, 248] on span at bounding box center [988, 253] width 15 height 15
click at [1172, 246] on input "Pending warrant or charges" at bounding box center [1172, 246] width 0 height 0
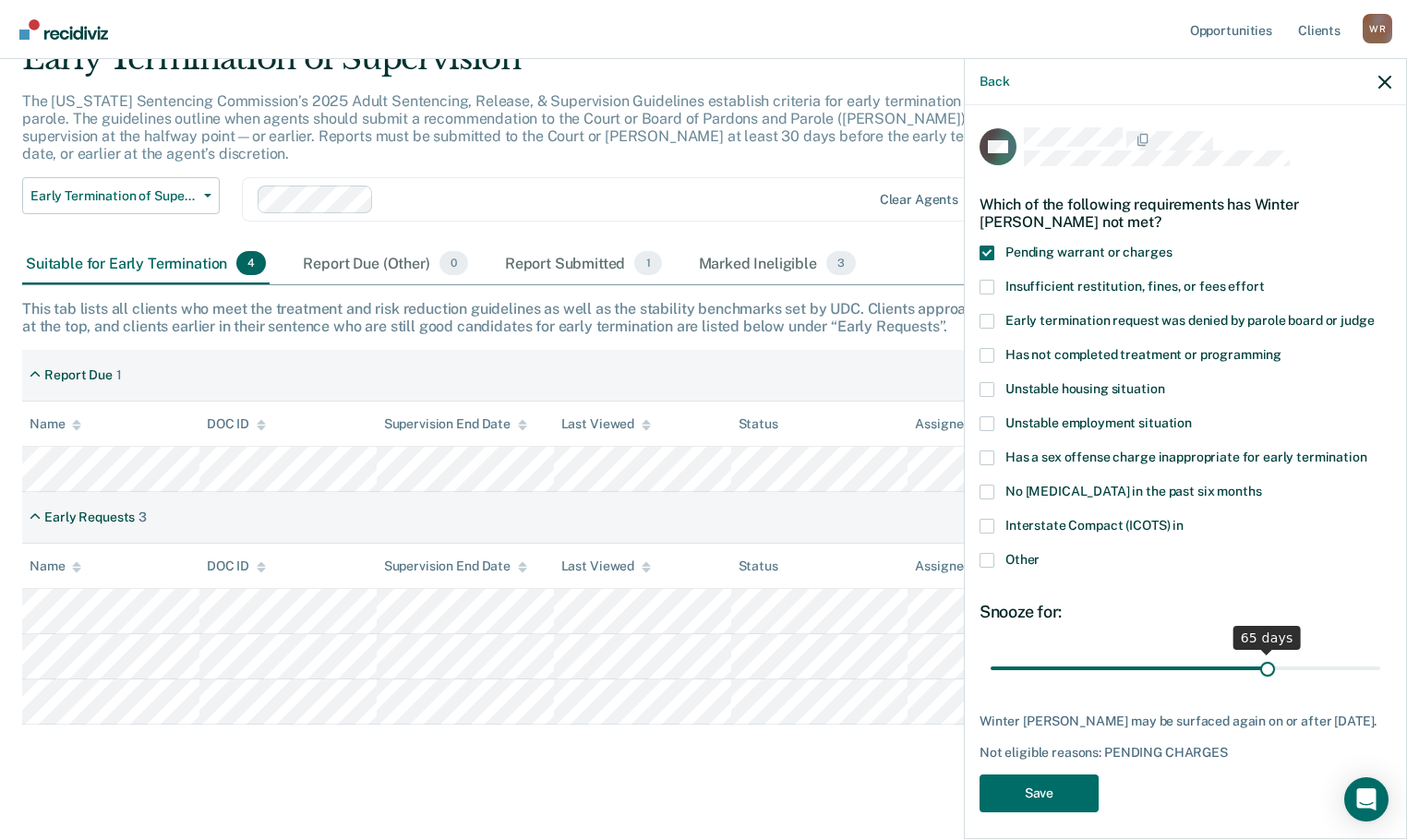
drag, startPoint x: 1118, startPoint y: 663, endPoint x: 1259, endPoint y: 668, distance: 141.1
type input "65"
click at [1259, 668] on input "range" at bounding box center [1185, 668] width 389 height 32
click at [1050, 810] on button "Save" at bounding box center [1039, 793] width 119 height 38
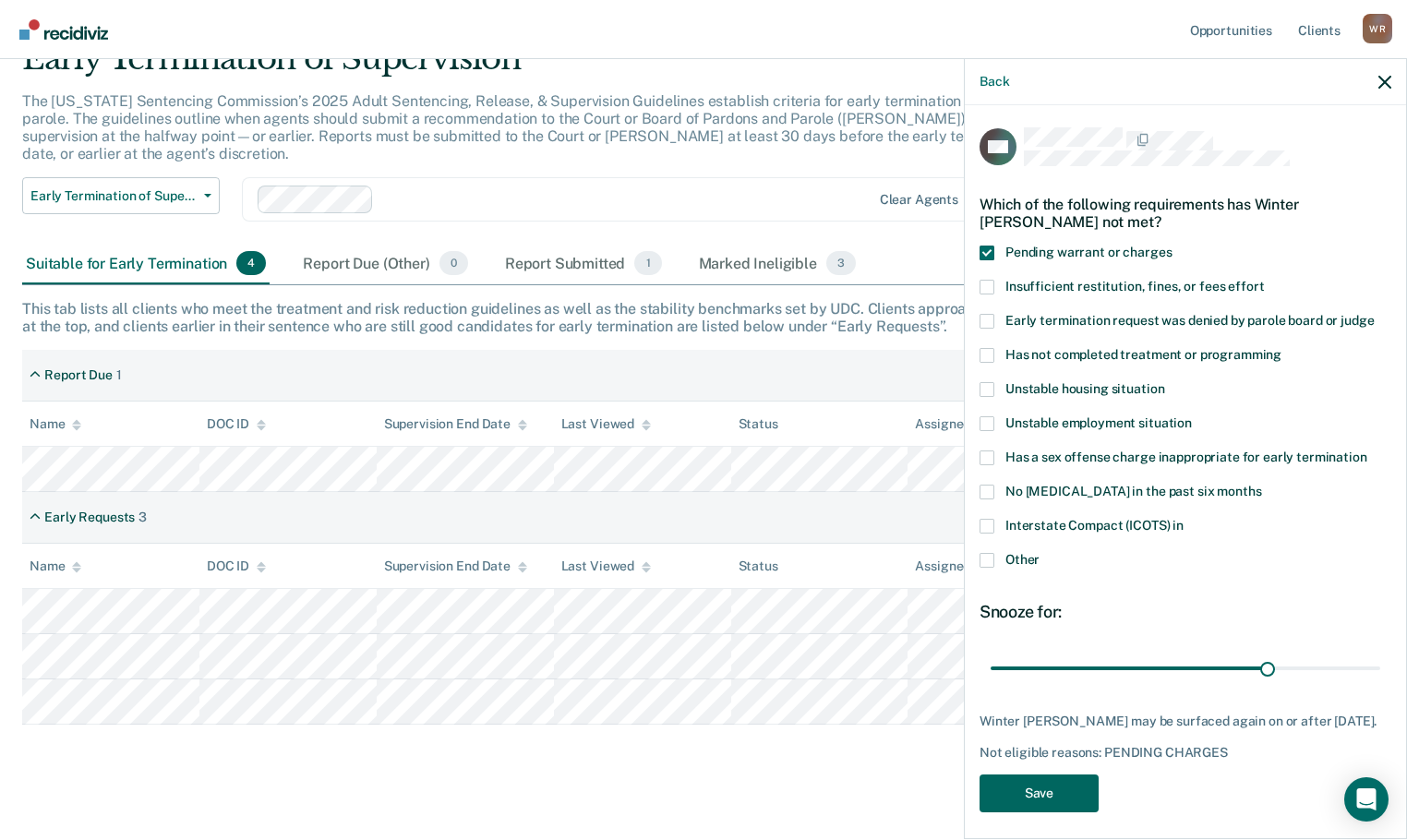
scroll to position [42, 0]
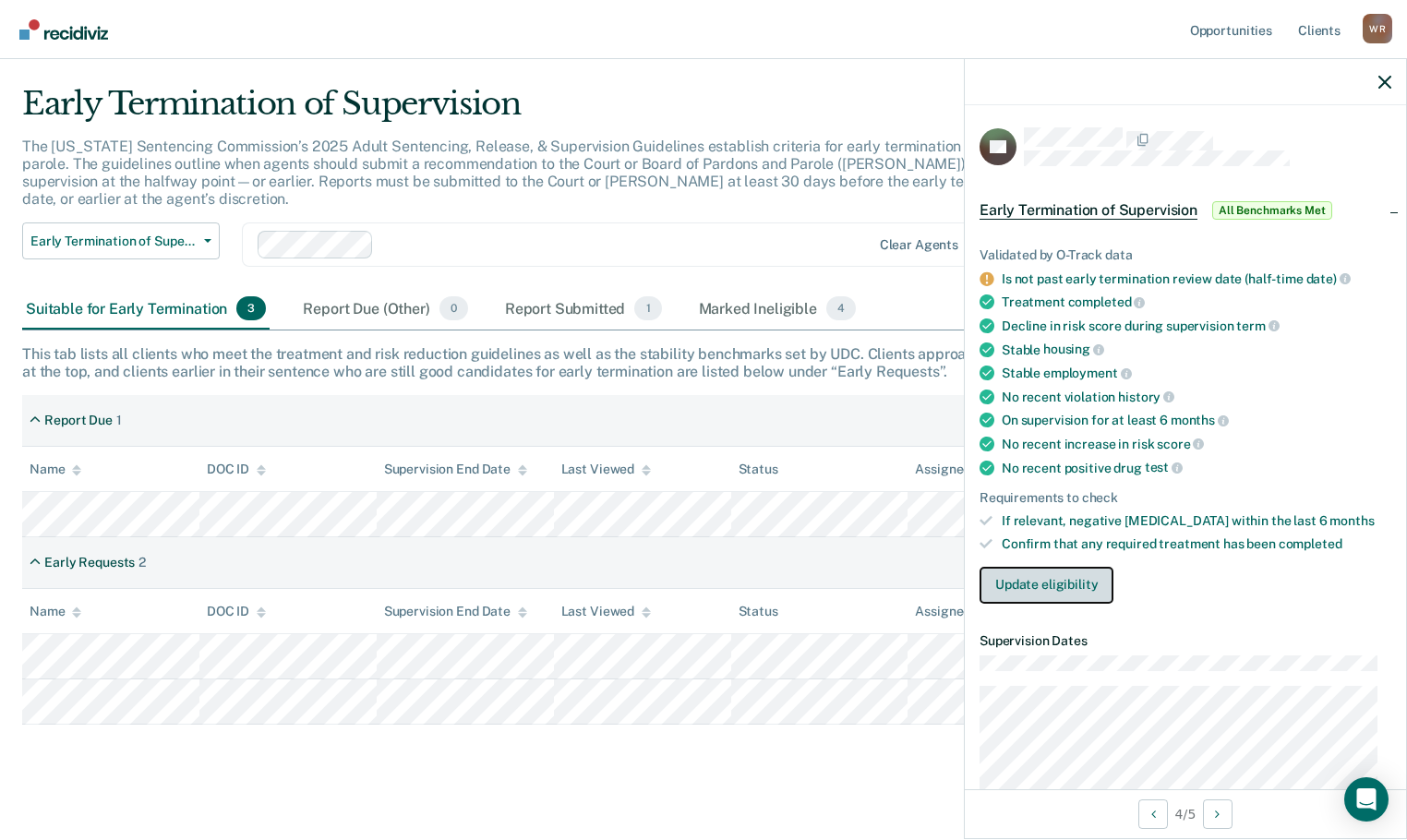
click at [1051, 581] on button "Update eligibility" at bounding box center [1047, 584] width 134 height 37
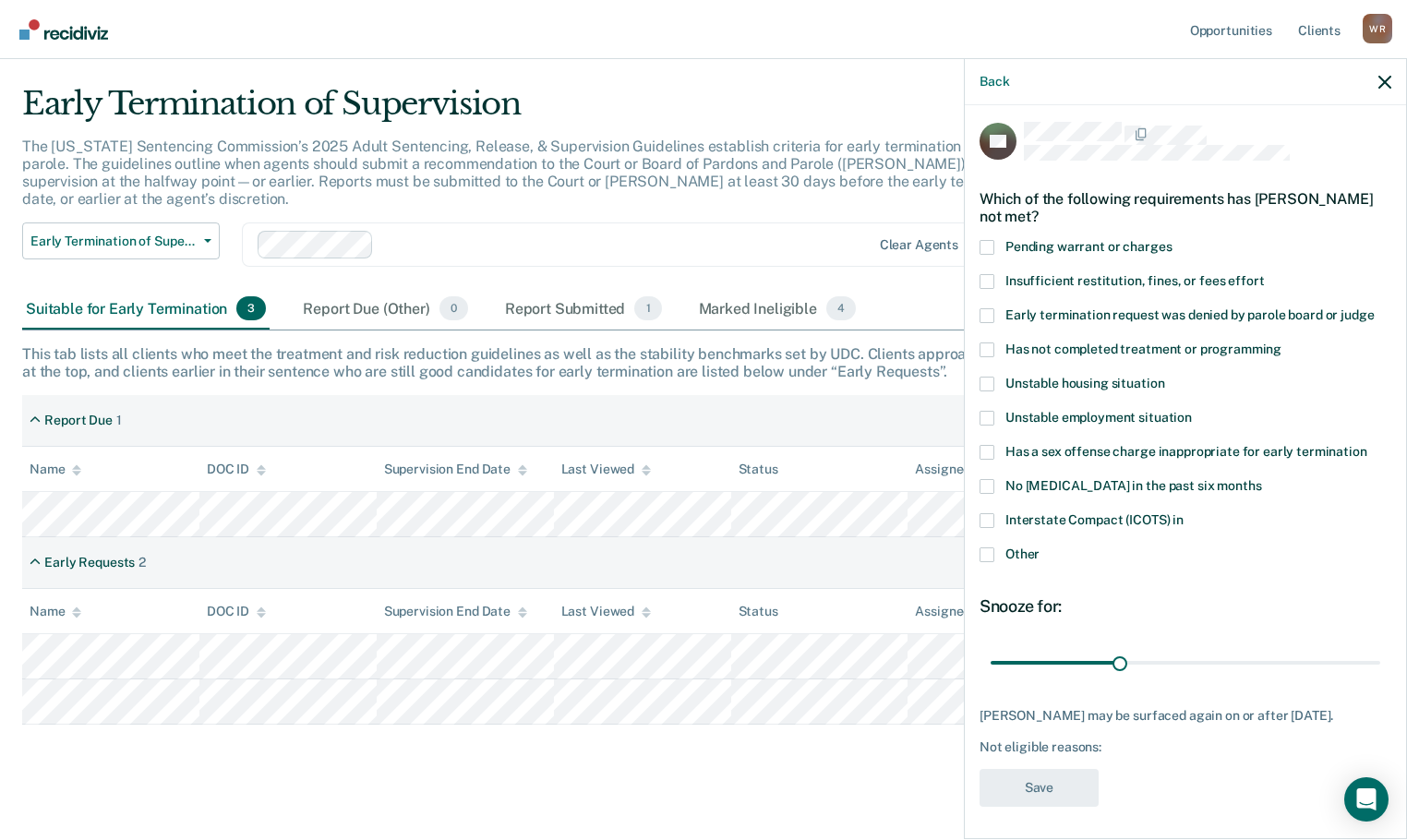
scroll to position [8, 0]
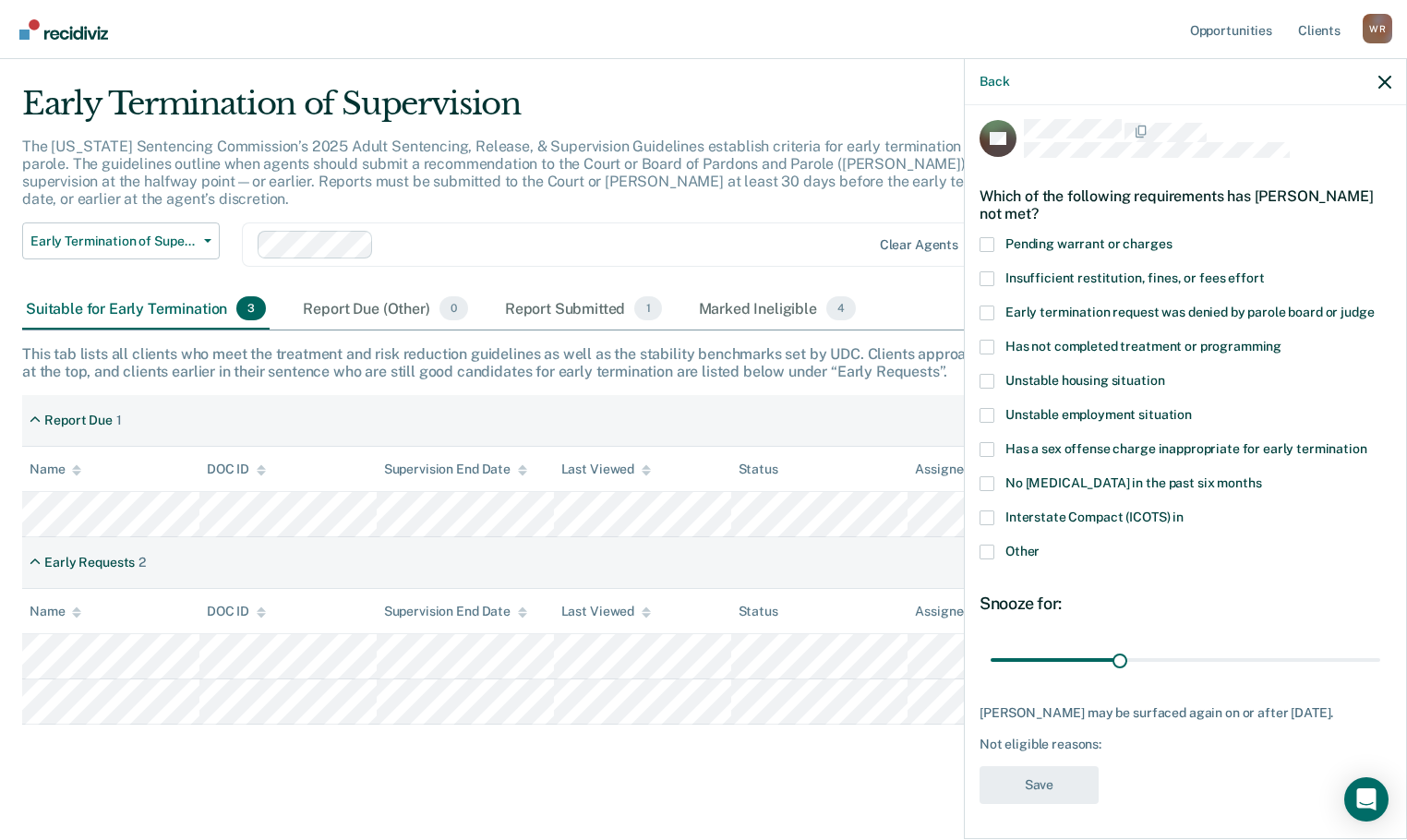
click at [985, 551] on span at bounding box center [988, 552] width 15 height 15
click at [1040, 545] on input "Other" at bounding box center [1040, 545] width 0 height 0
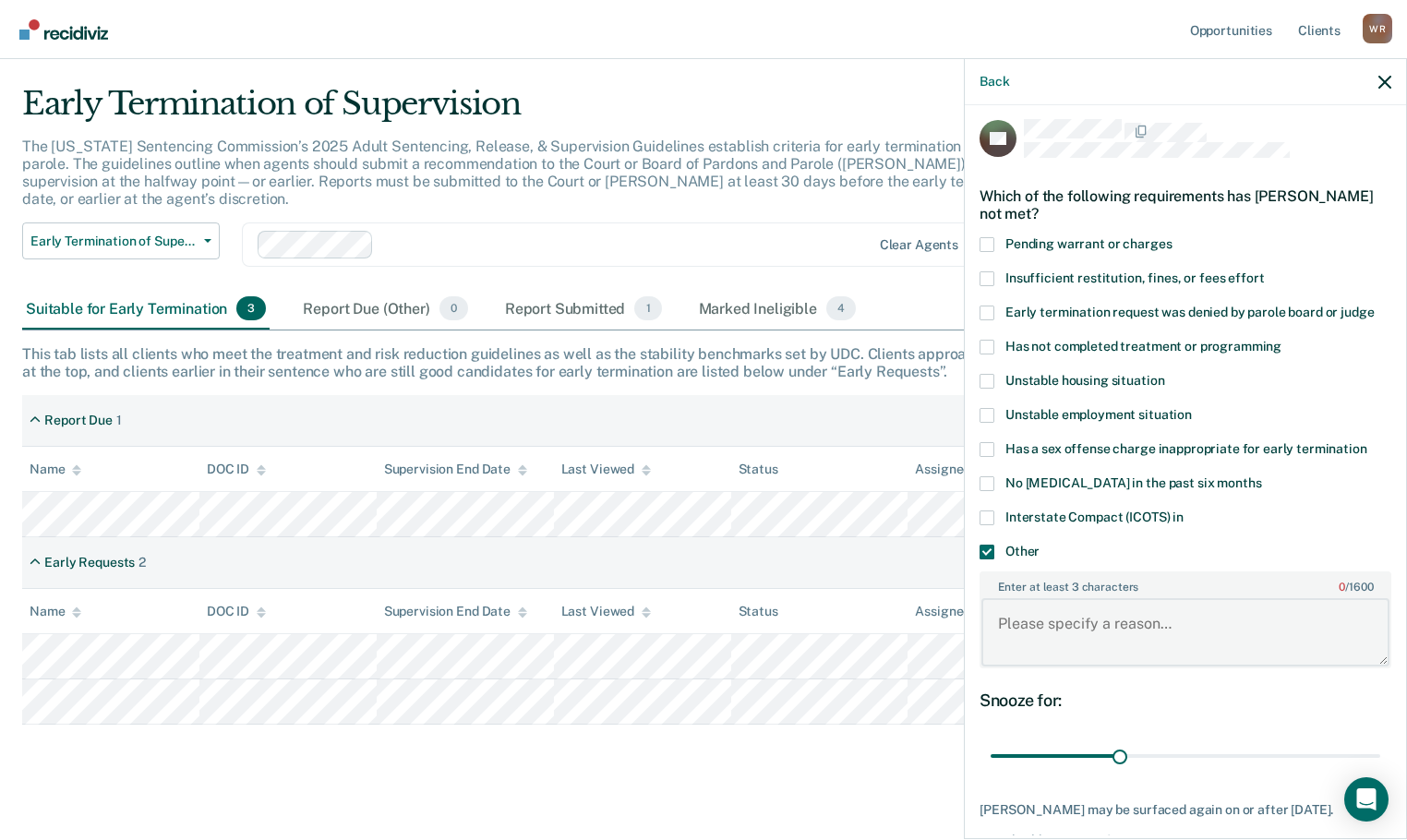
click at [1045, 628] on textarea "Enter at least 3 characters 0 / 1600" at bounding box center [1186, 632] width 408 height 68
type textarea "ECC [DATE]"
drag, startPoint x: 1116, startPoint y: 748, endPoint x: 1374, endPoint y: 758, distance: 258.2
type input "90"
click at [1374, 758] on input "range" at bounding box center [1185, 757] width 389 height 32
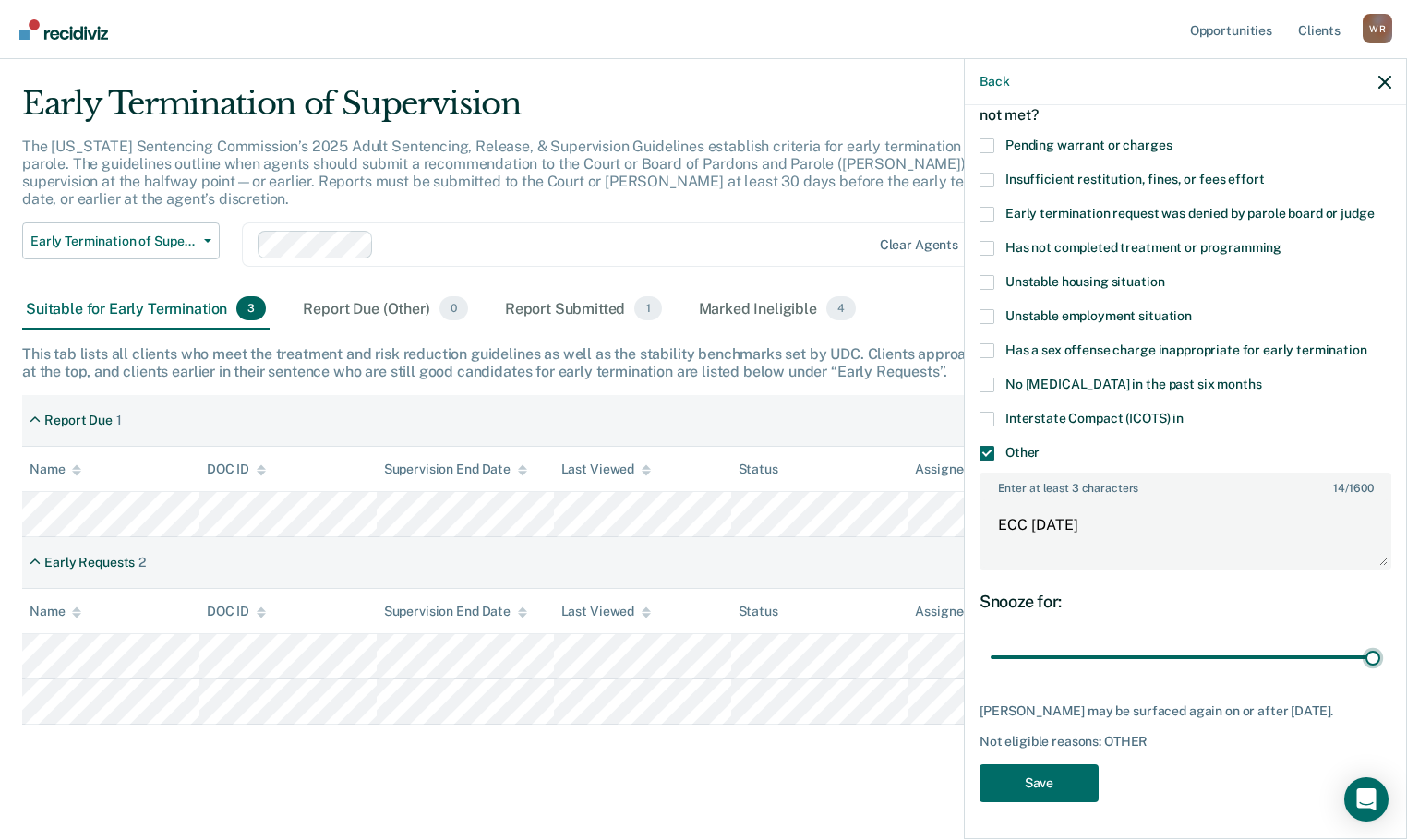
scroll to position [121, 0]
click at [1039, 782] on button "Save" at bounding box center [1039, 783] width 119 height 38
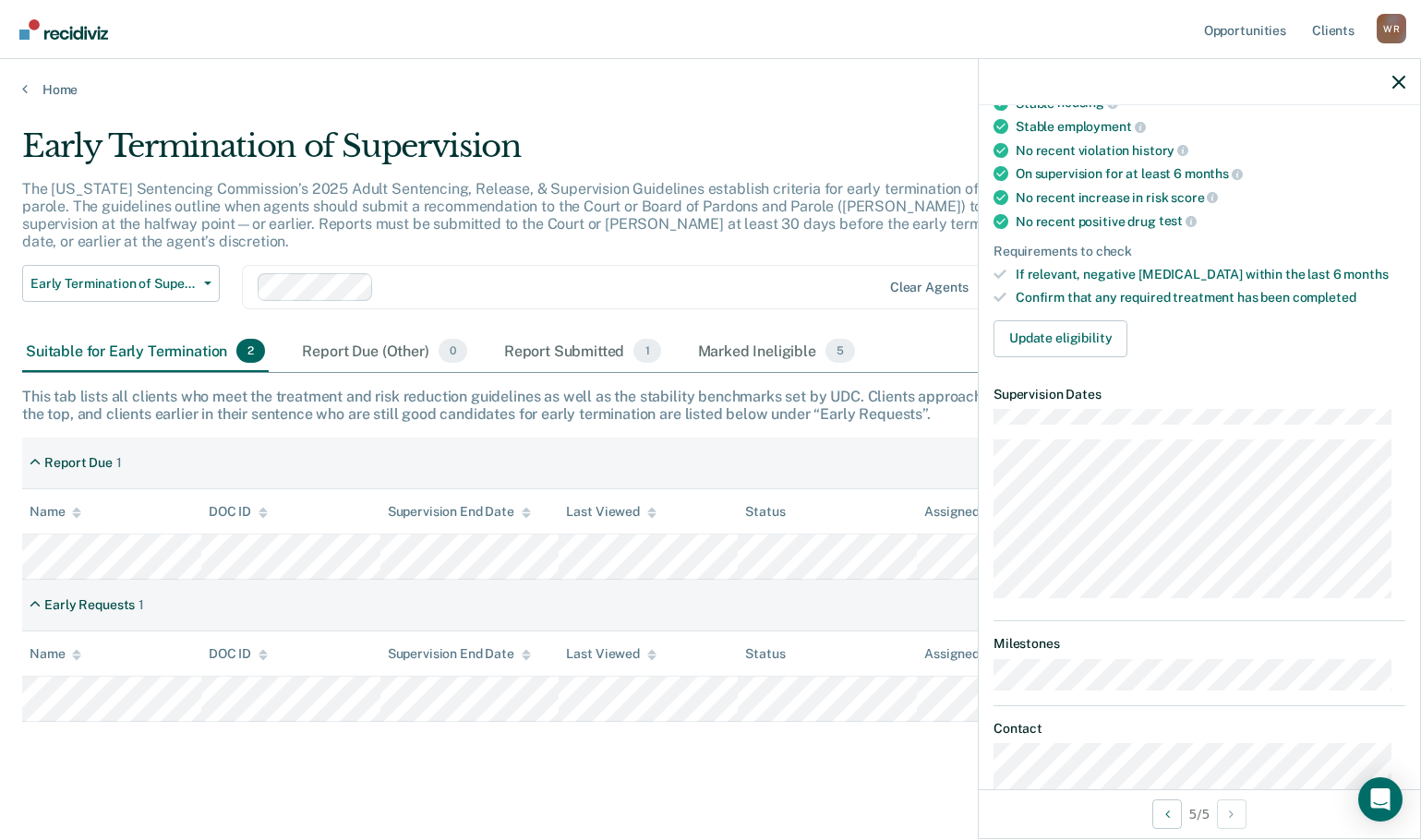
scroll to position [0, 0]
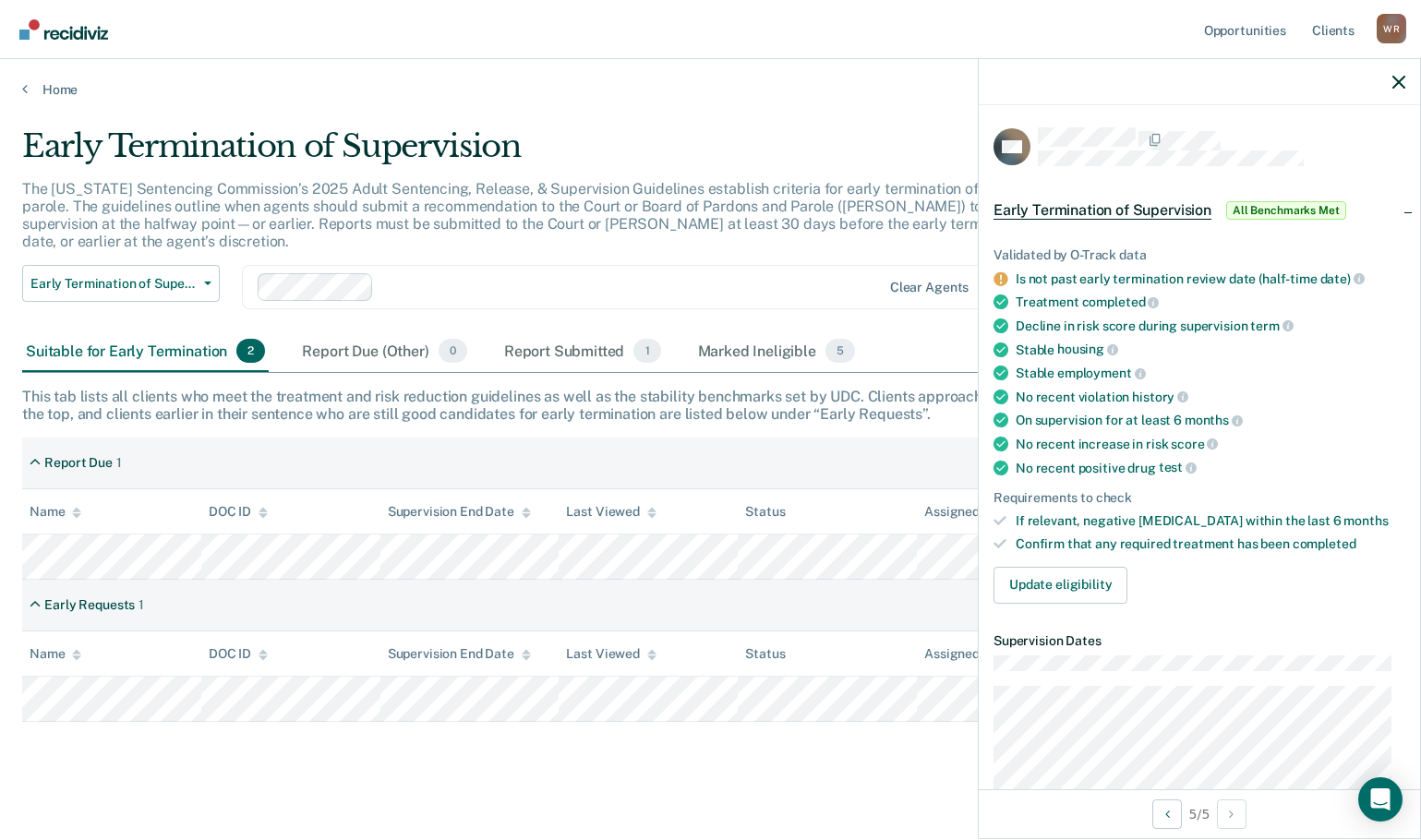
click at [350, 772] on main "Early Termination of Supervision The [US_STATE] Sentencing Commission’s 2025 Ad…" at bounding box center [710, 472] width 1421 height 751
click at [101, 331] on div "Suitable for Early Termination 2" at bounding box center [145, 351] width 247 height 40
click at [570, 333] on div "Report Submitted 1" at bounding box center [582, 351] width 164 height 40
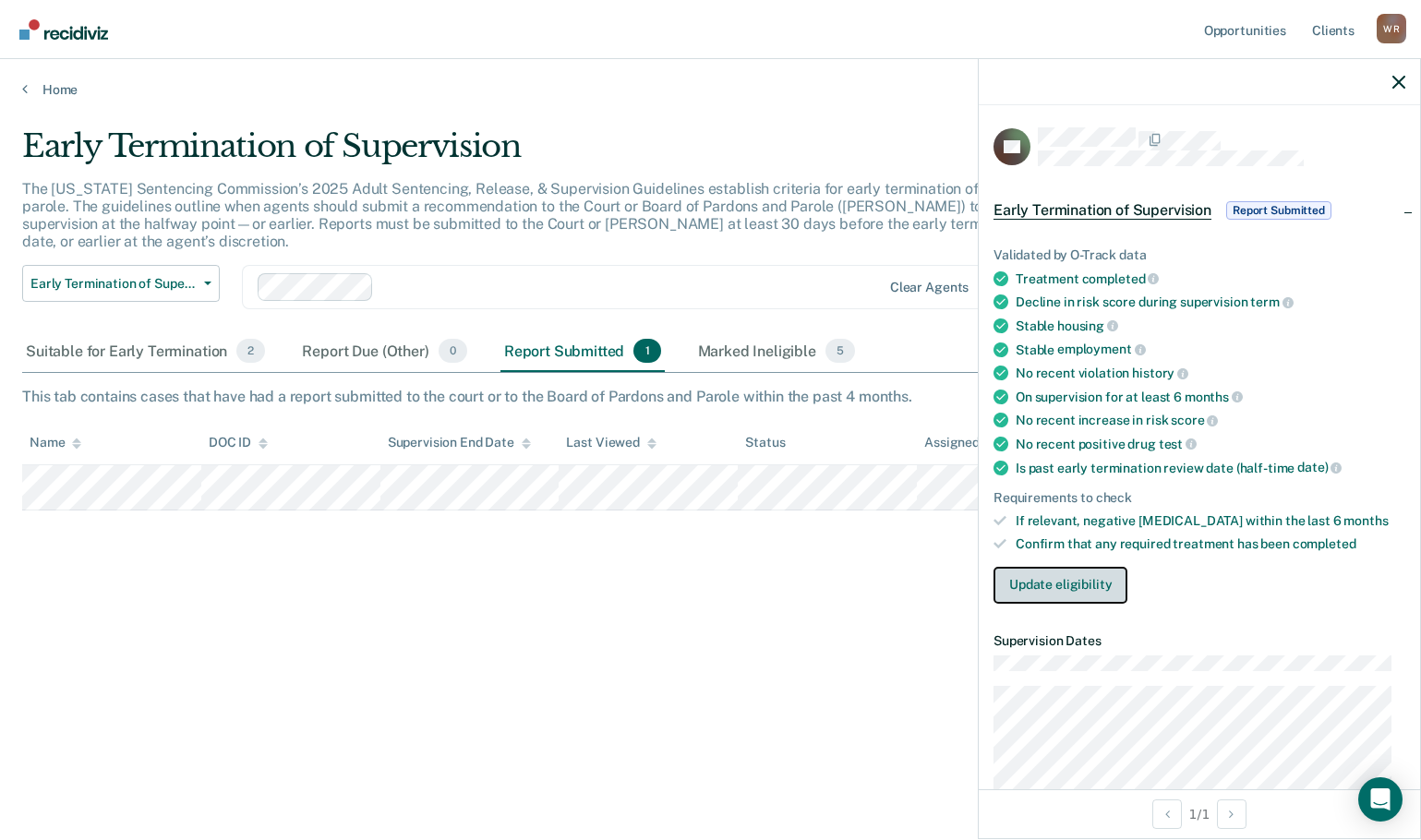
click at [1072, 581] on button "Update eligibility" at bounding box center [1060, 584] width 134 height 37
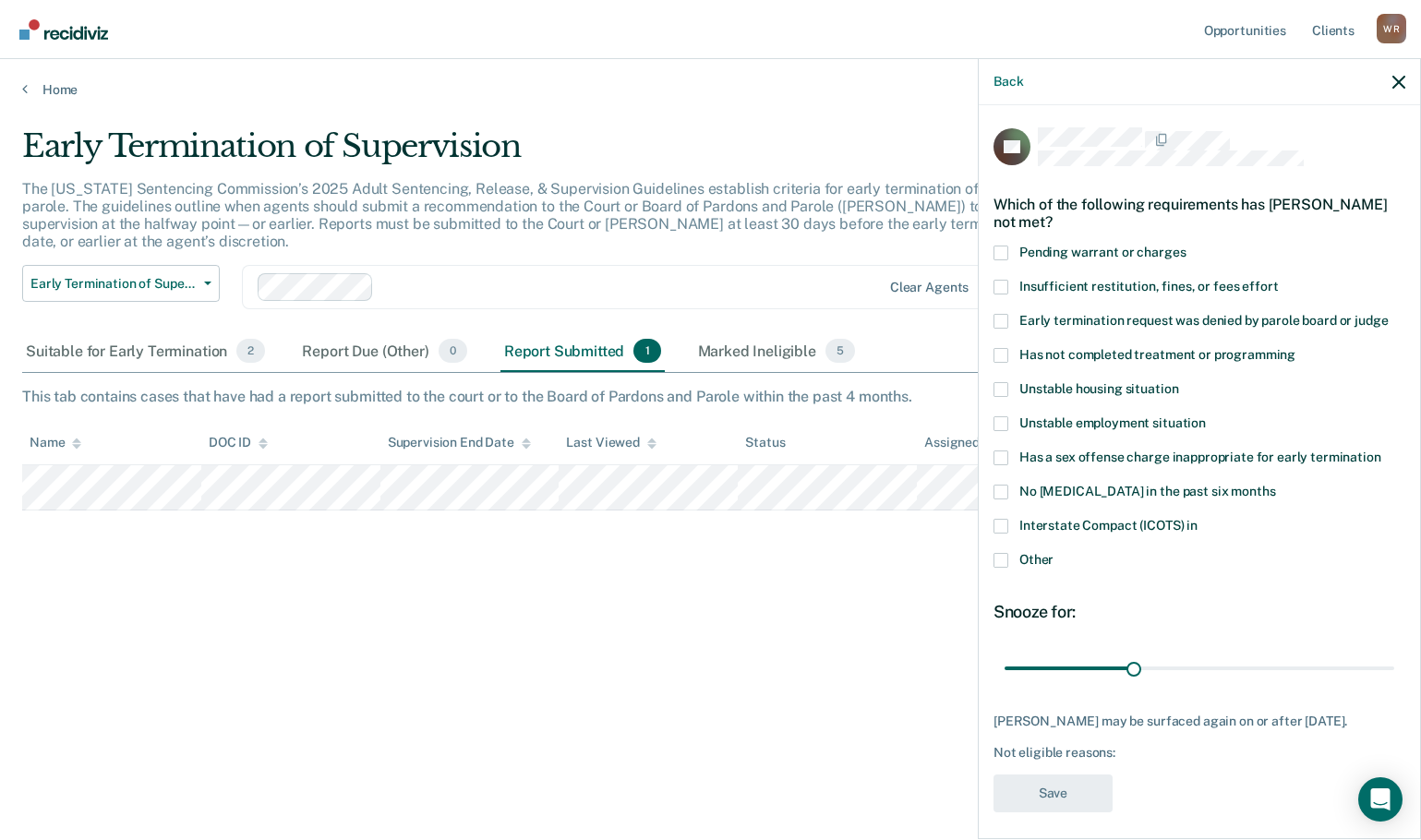
click at [1003, 317] on span at bounding box center [1001, 322] width 15 height 15
click at [1388, 314] on input "Early termination request was denied by parole board or judge" at bounding box center [1388, 314] width 0 height 0
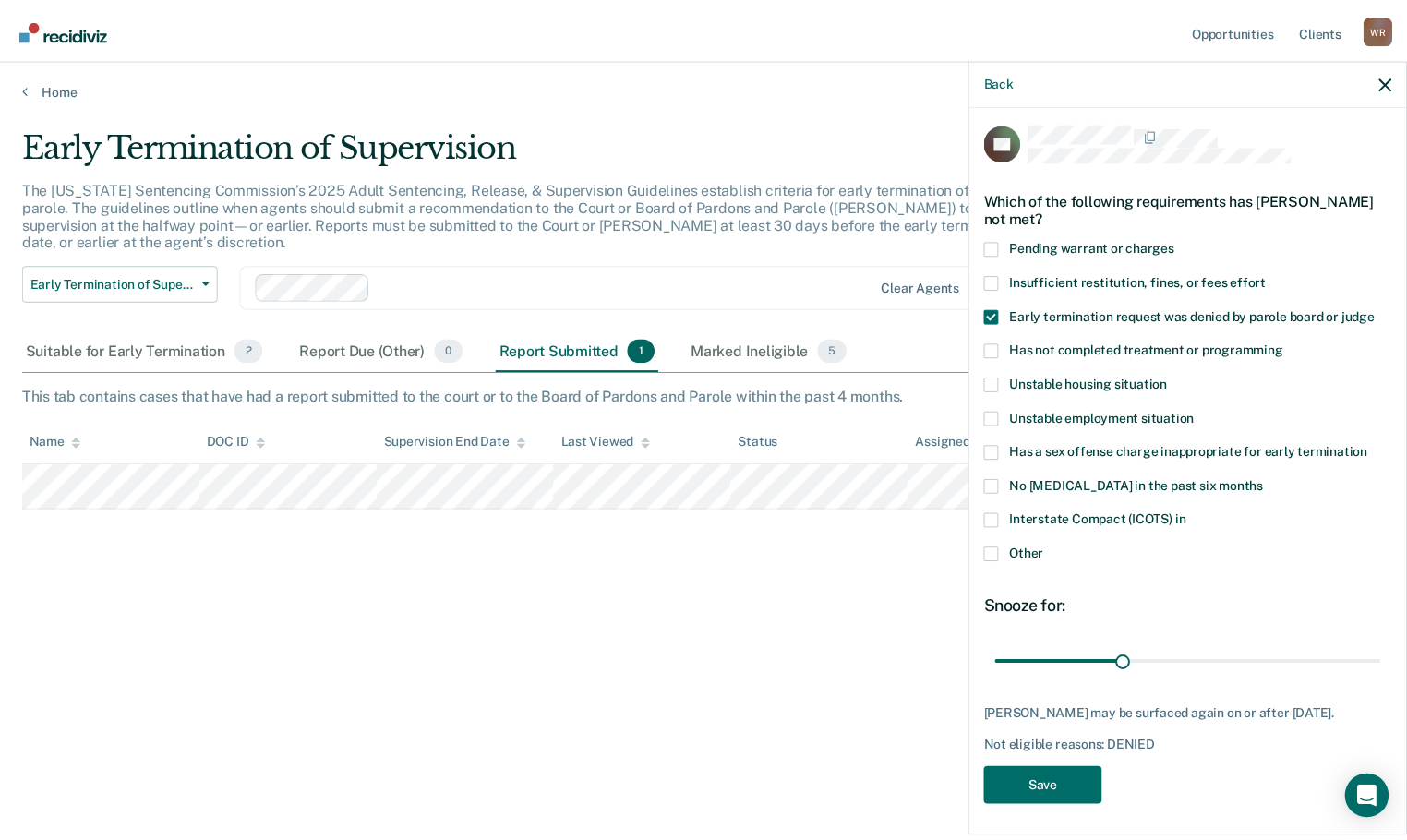
scroll to position [8, 0]
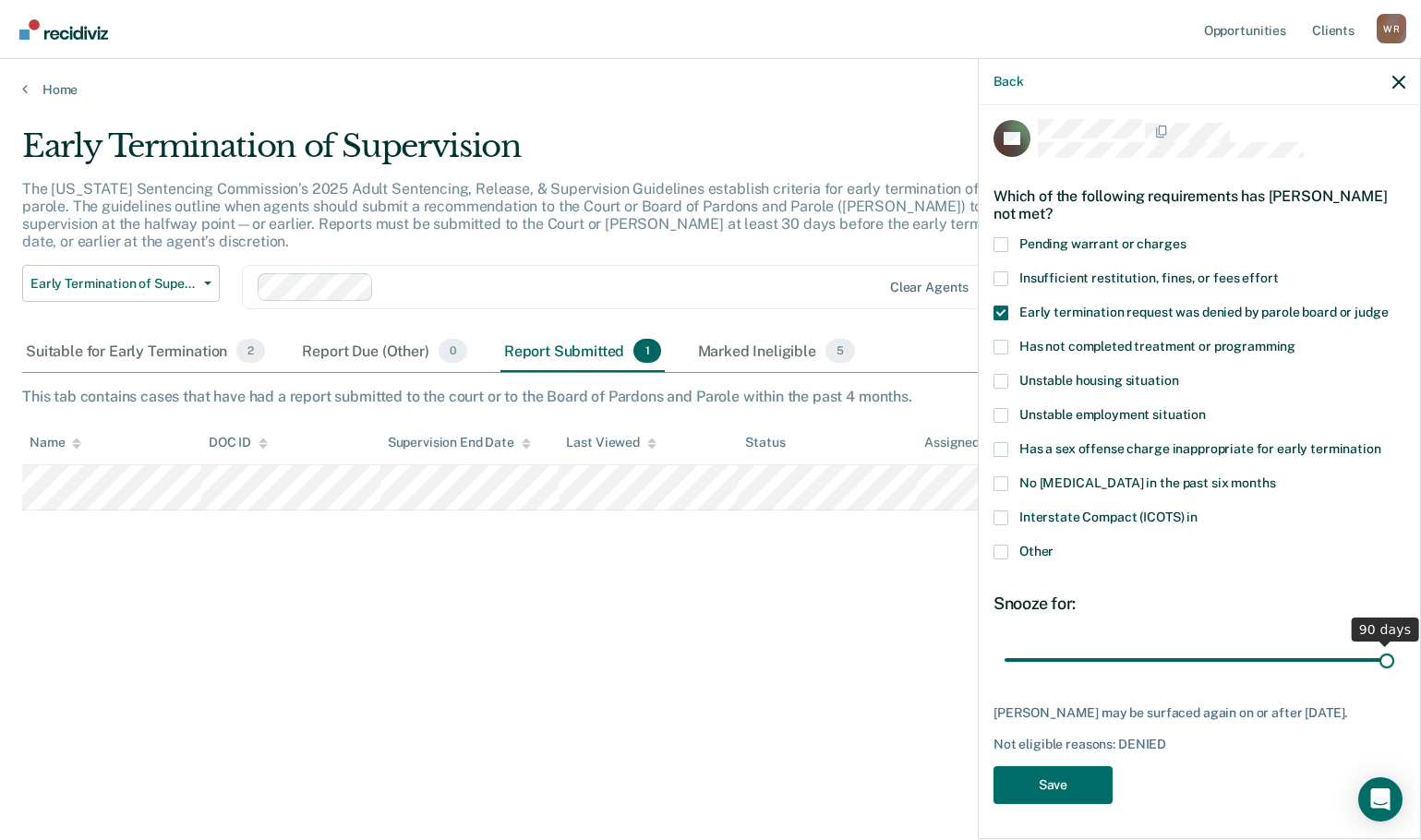
drag, startPoint x: 1131, startPoint y: 660, endPoint x: 1460, endPoint y: 685, distance: 329.9
type input "90"
click at [1395, 676] on input "range" at bounding box center [1199, 659] width 389 height 32
click at [1082, 800] on button "Save" at bounding box center [1052, 785] width 119 height 38
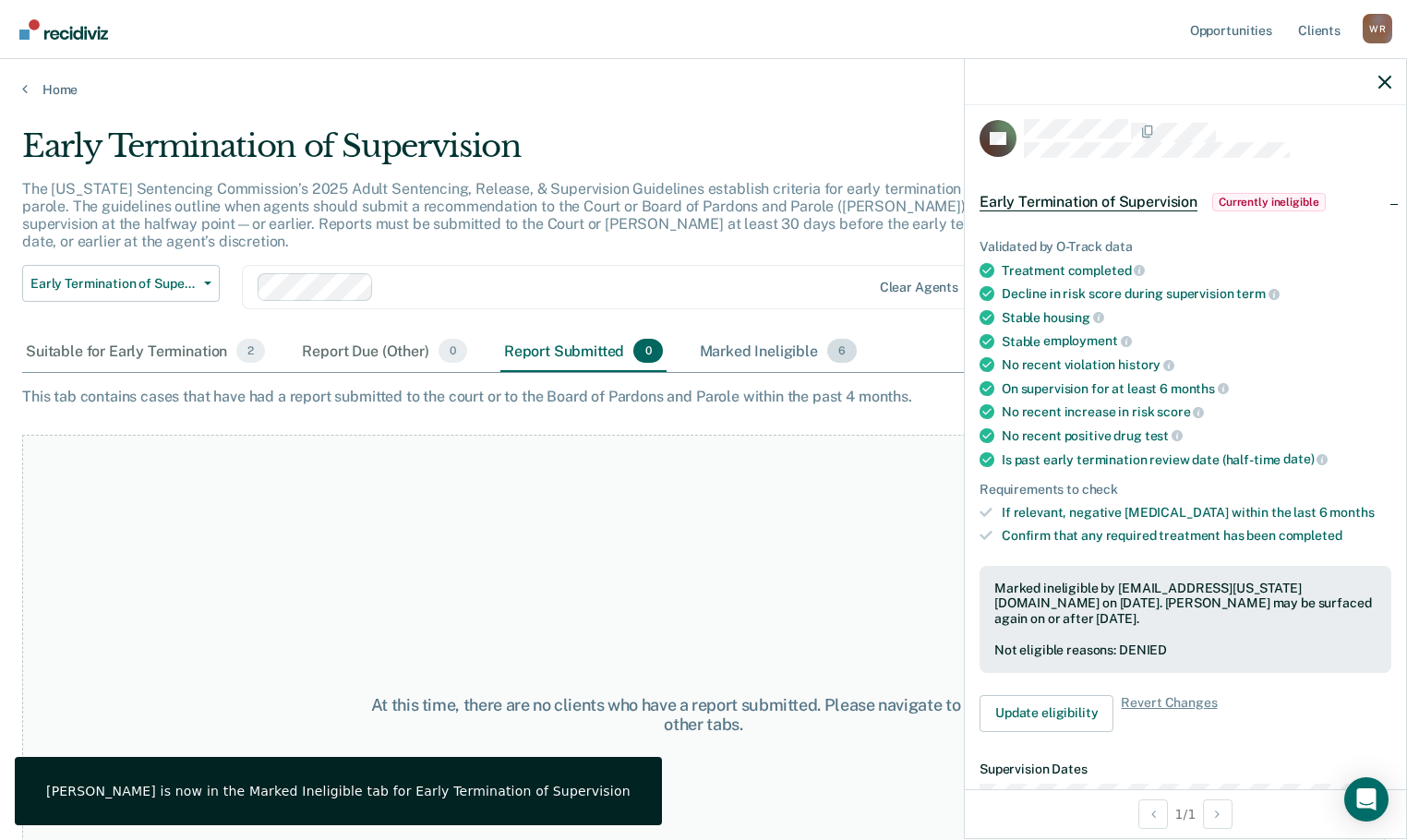
click at [742, 331] on div "Marked Ineligible 6" at bounding box center [779, 351] width 165 height 40
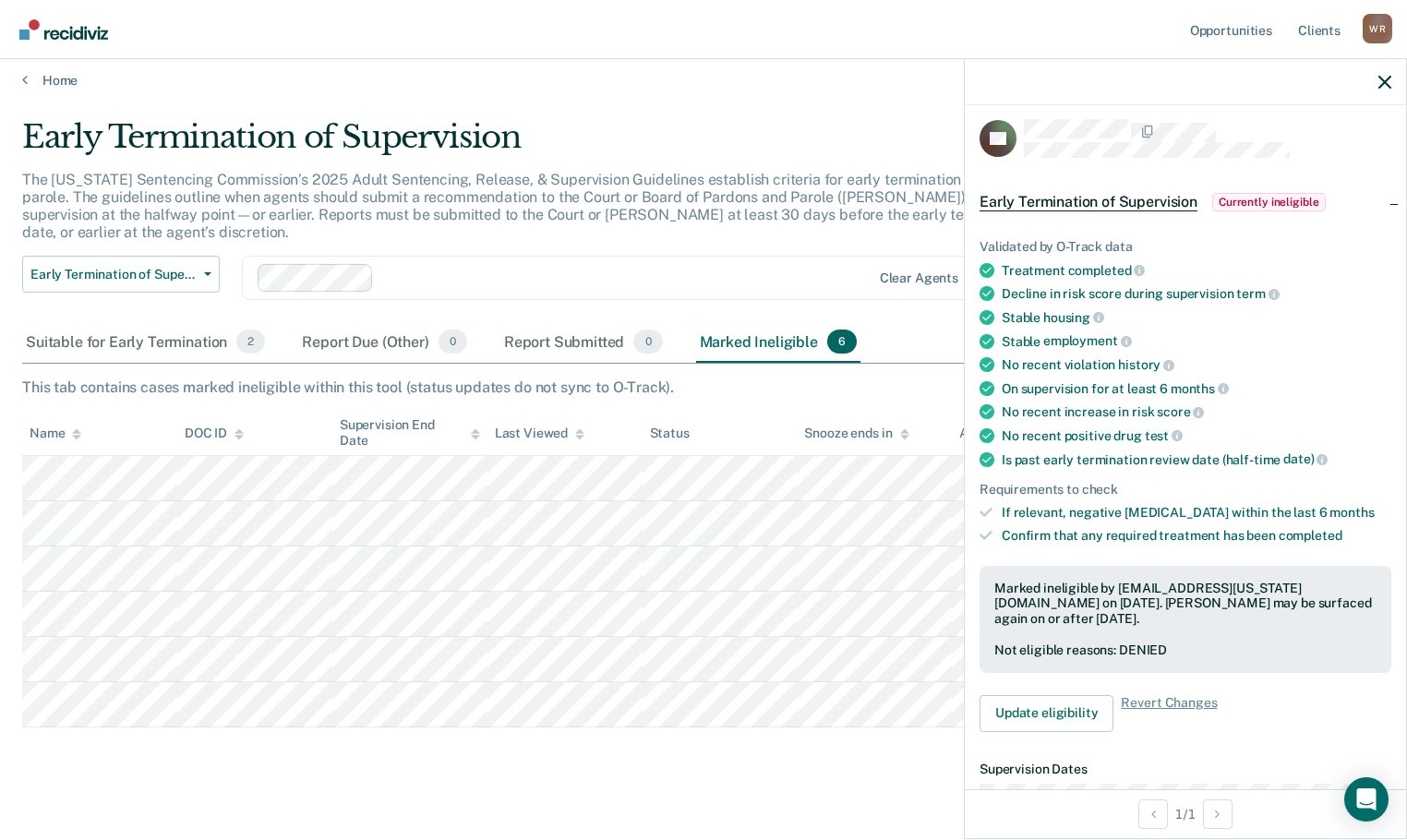
scroll to position [12, 0]
click at [155, 325] on div "Suitable for Early Termination 2" at bounding box center [145, 339] width 247 height 40
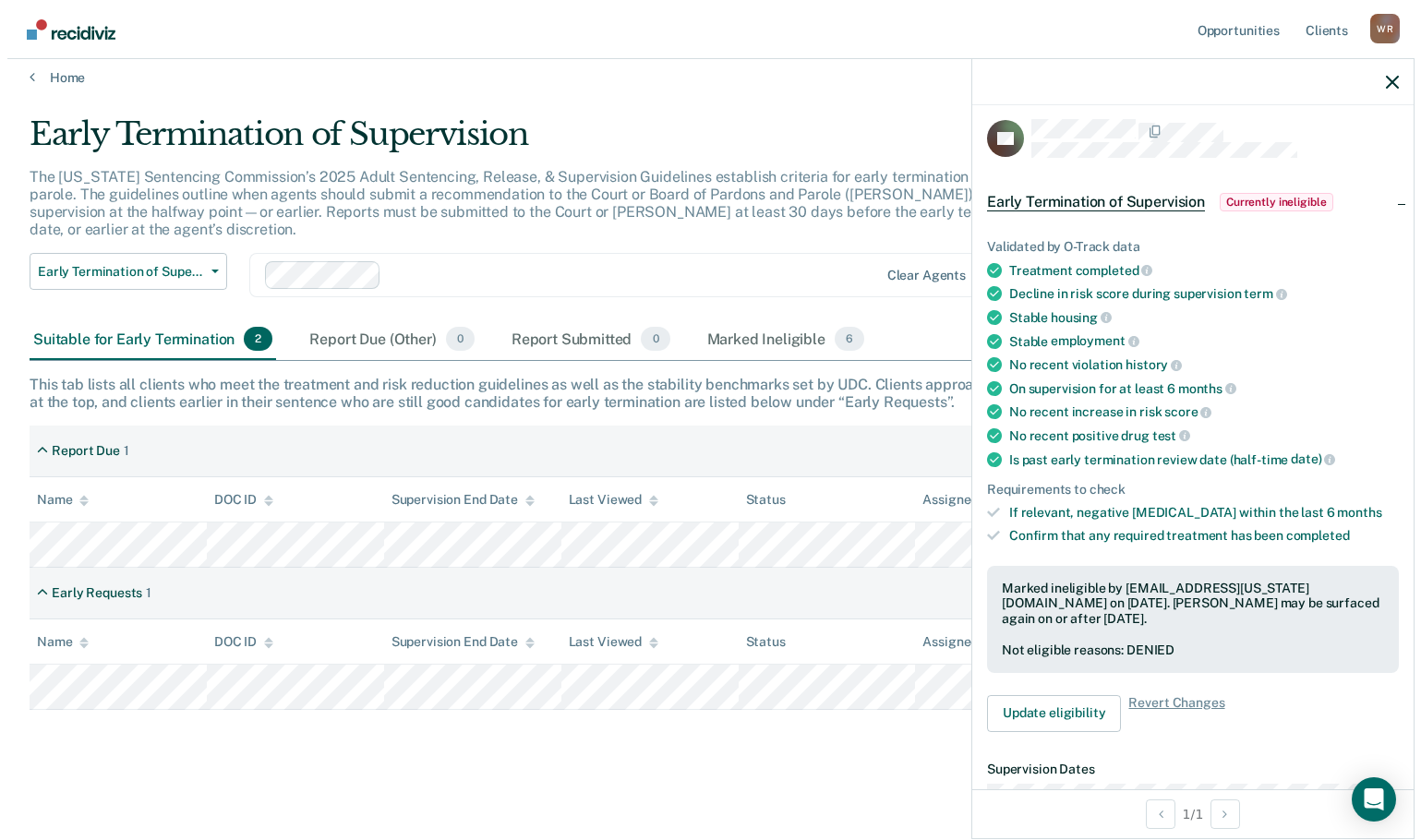
scroll to position [0, 0]
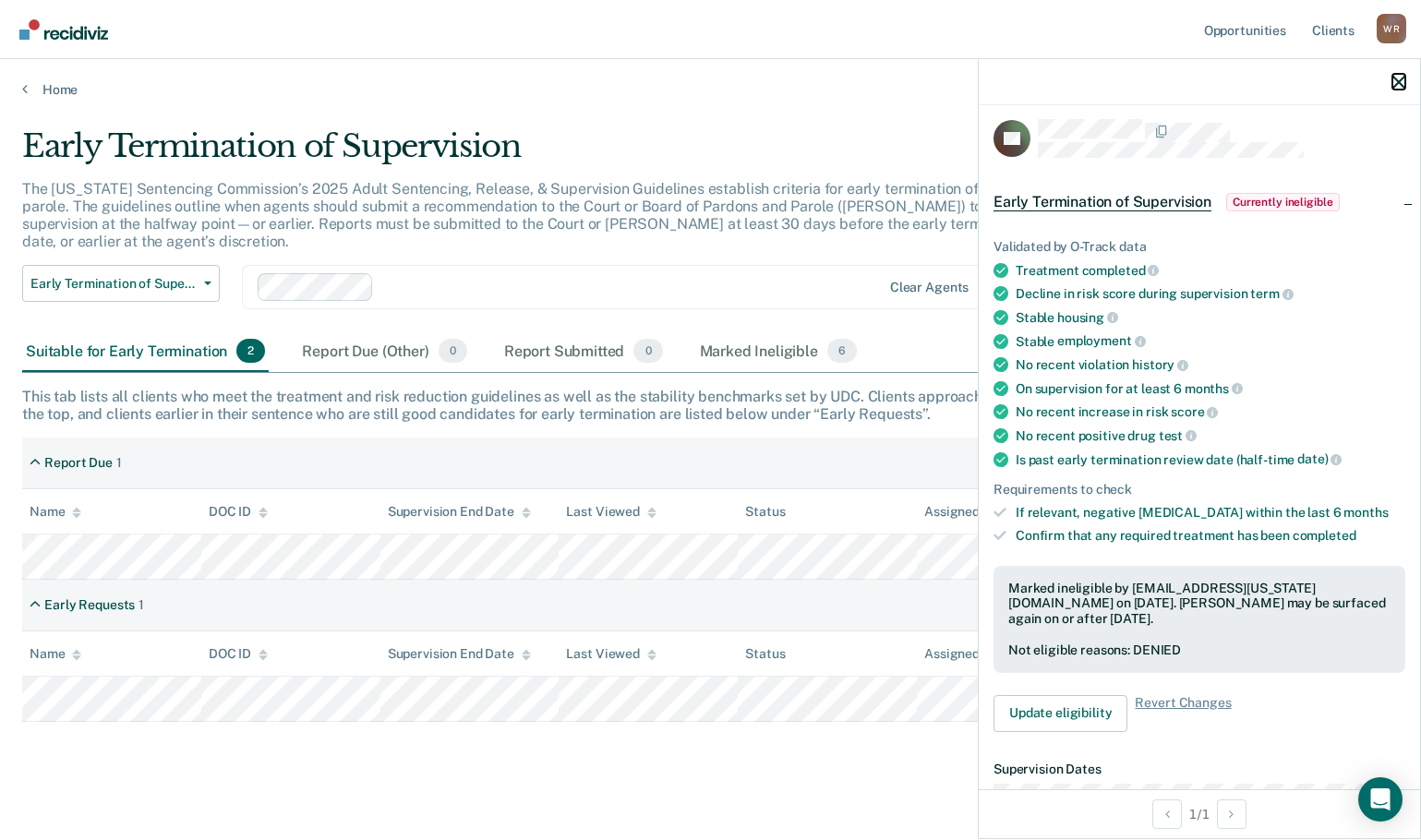
click at [1399, 76] on icon "button" at bounding box center [1399, 82] width 13 height 13
